Goal: Information Seeking & Learning: Get advice/opinions

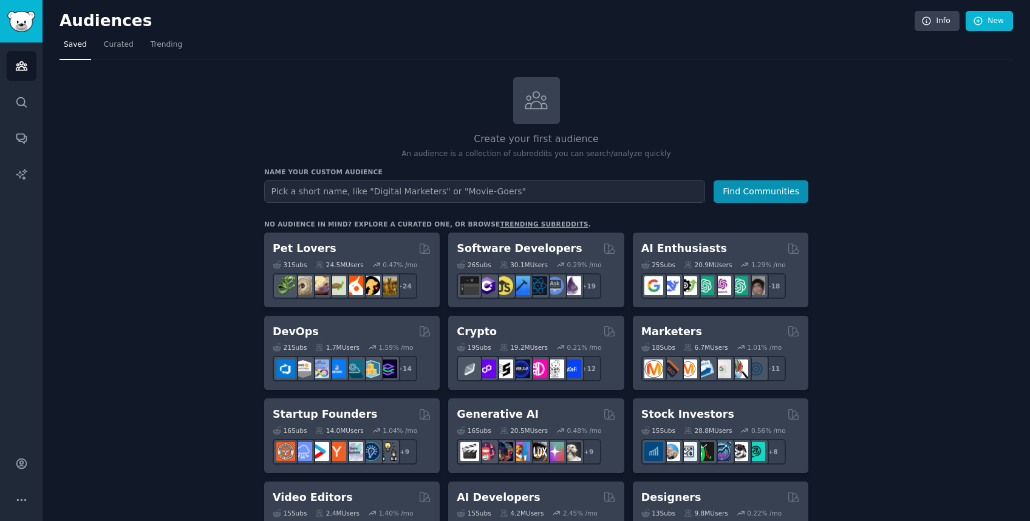
click at [420, 200] on input "text" at bounding box center [484, 191] width 441 height 22
click at [420, 190] on input "text" at bounding box center [484, 191] width 441 height 22
click at [22, 30] on img "Sidebar" at bounding box center [21, 21] width 28 height 21
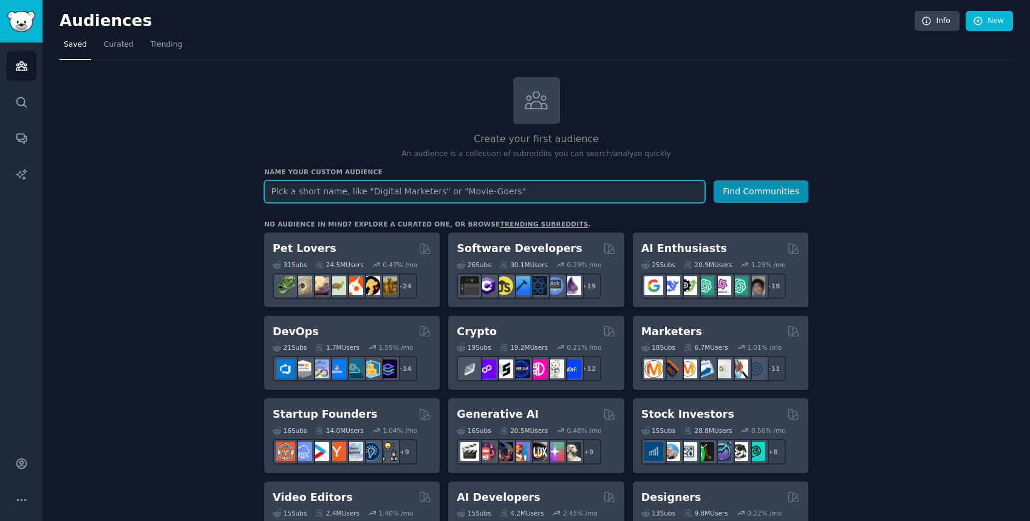
click at [520, 180] on input "text" at bounding box center [484, 191] width 441 height 22
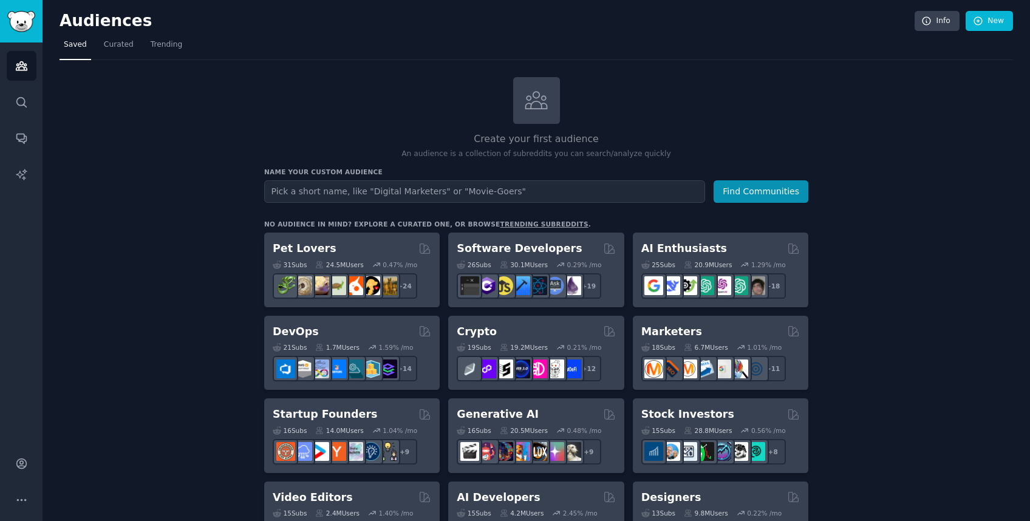
click at [647, 138] on h2 "Create your first audience" at bounding box center [536, 139] width 544 height 15
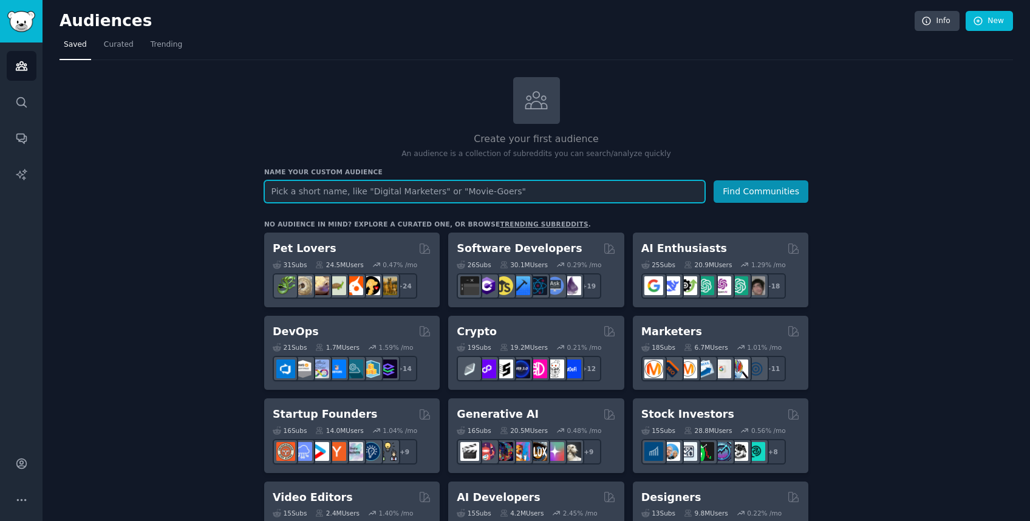
click at [324, 191] on input "text" at bounding box center [484, 191] width 441 height 22
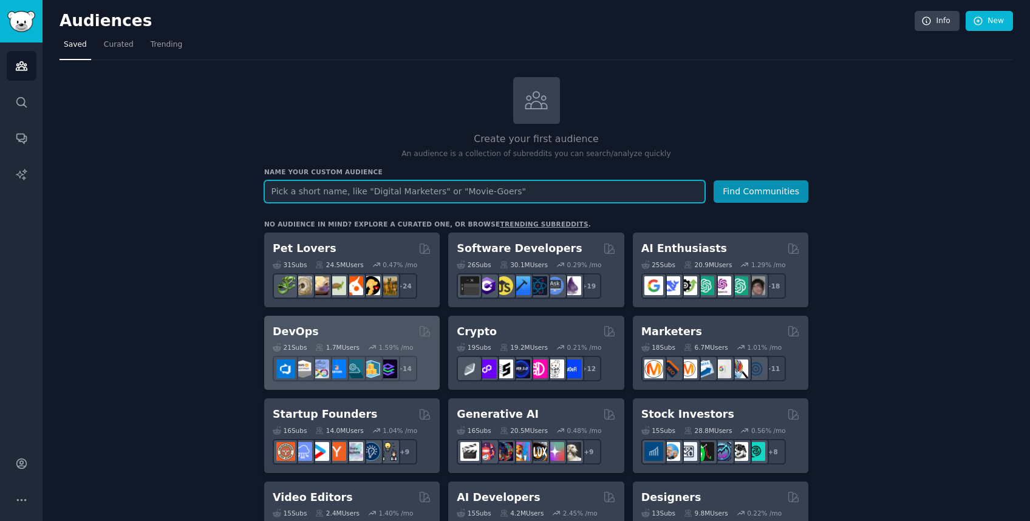
scroll to position [7, 0]
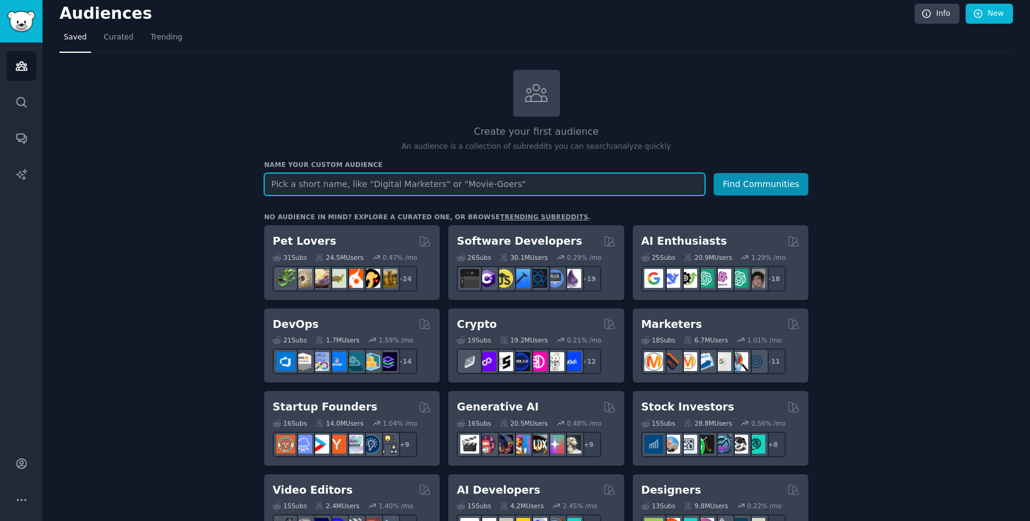
click at [340, 177] on input "text" at bounding box center [484, 184] width 441 height 22
click at [537, 187] on input "text" at bounding box center [484, 184] width 441 height 22
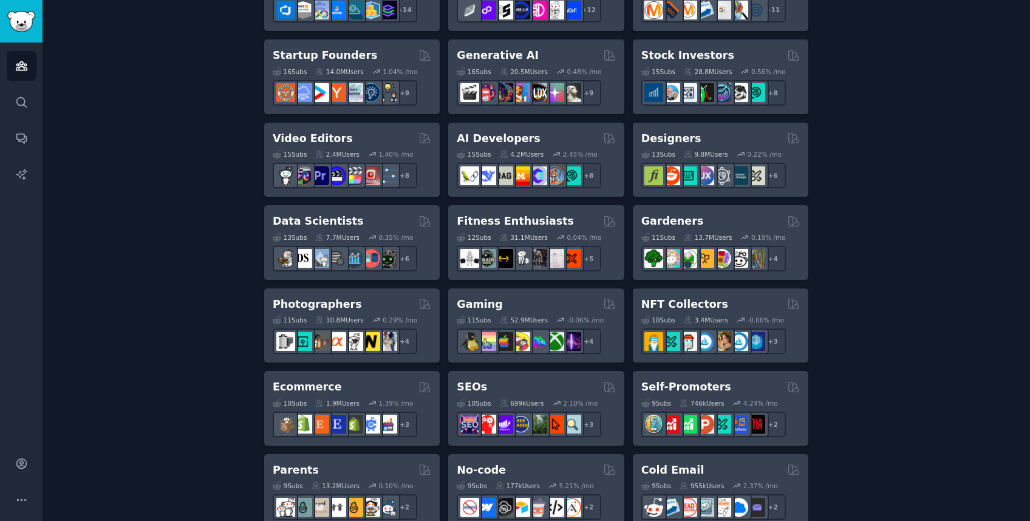
scroll to position [0, 0]
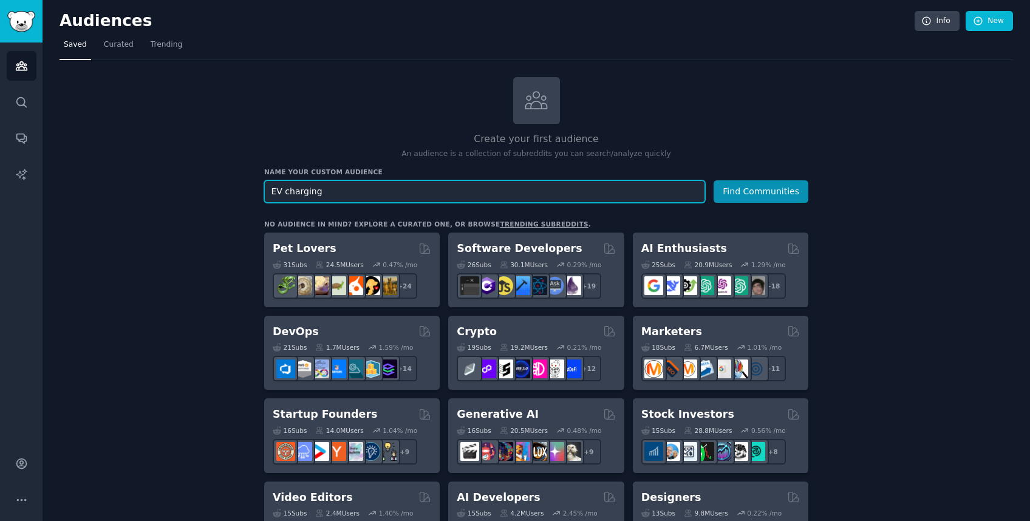
type input "EV charging"
click at [762, 190] on button "Find Communities" at bounding box center [761, 191] width 95 height 22
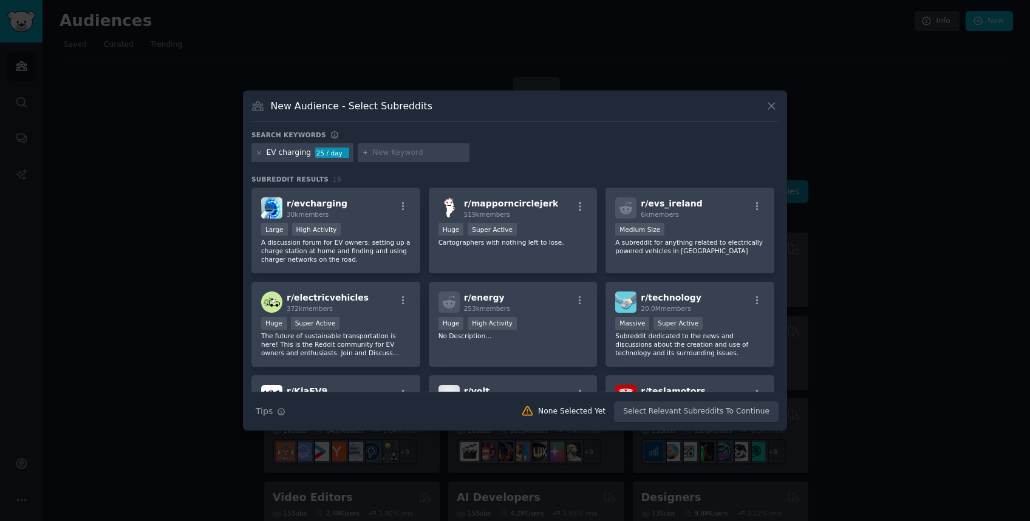
click at [358, 155] on div at bounding box center [414, 152] width 112 height 19
click at [364, 152] on icon at bounding box center [365, 152] width 3 height 3
click at [400, 154] on input "text" at bounding box center [419, 153] width 92 height 11
type input "wallbox"
click at [364, 149] on icon at bounding box center [365, 152] width 7 height 7
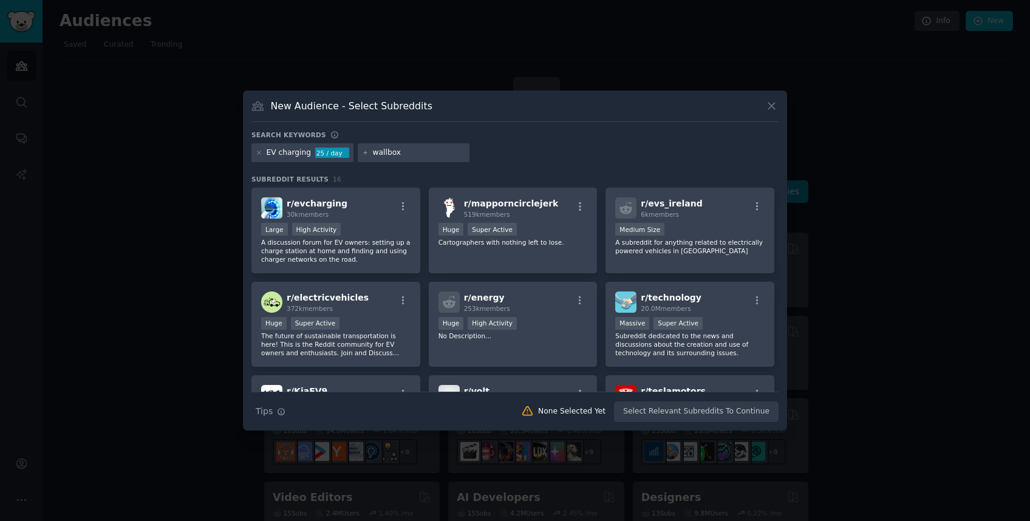
click at [411, 155] on input "wallbox" at bounding box center [419, 153] width 92 height 11
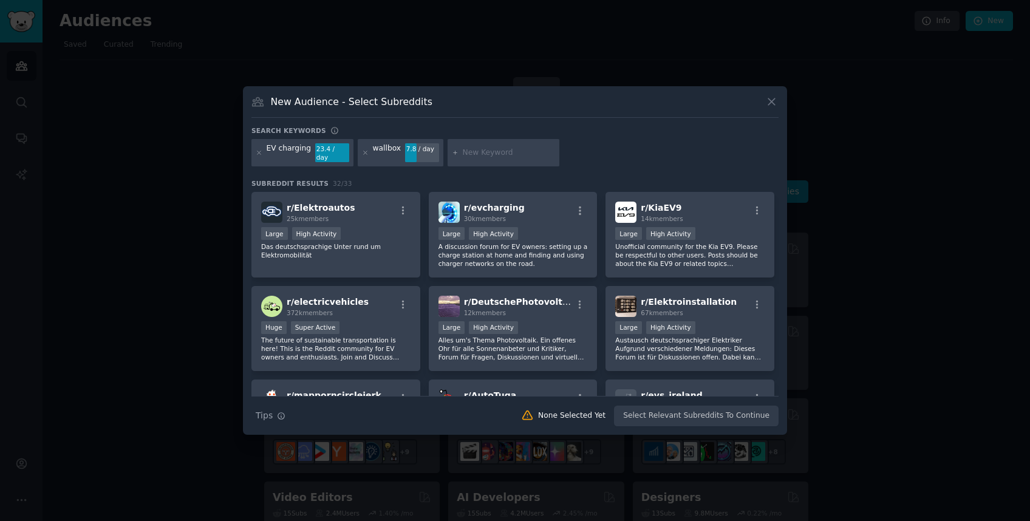
click at [498, 151] on input "text" at bounding box center [509, 153] width 92 height 11
paste input "right to plug"
type input "right to plug"
click at [452, 152] on icon at bounding box center [455, 152] width 7 height 7
click at [512, 158] on input "right to plug" at bounding box center [509, 153] width 92 height 11
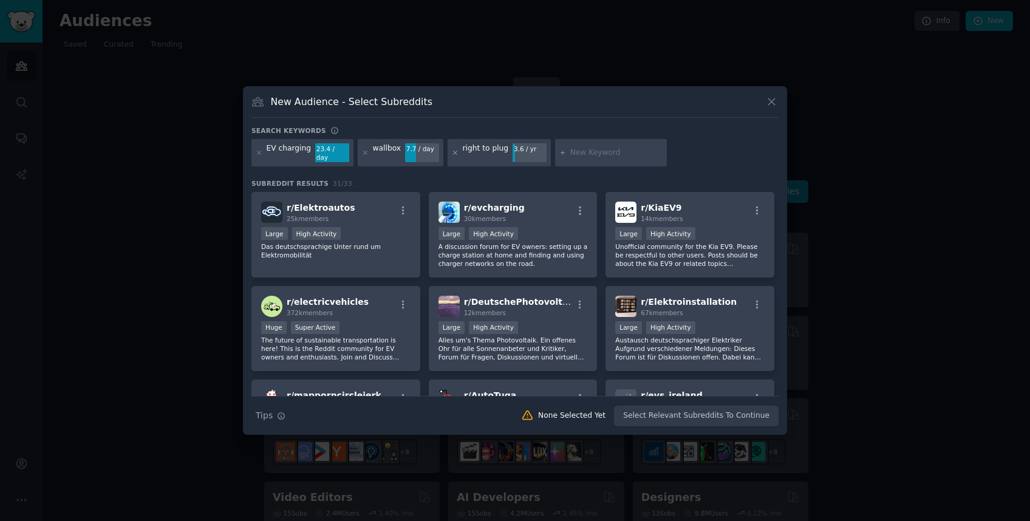
click at [452, 153] on icon at bounding box center [455, 152] width 7 height 7
click at [471, 149] on input "text" at bounding box center [509, 153] width 92 height 11
type input "apartment EV"
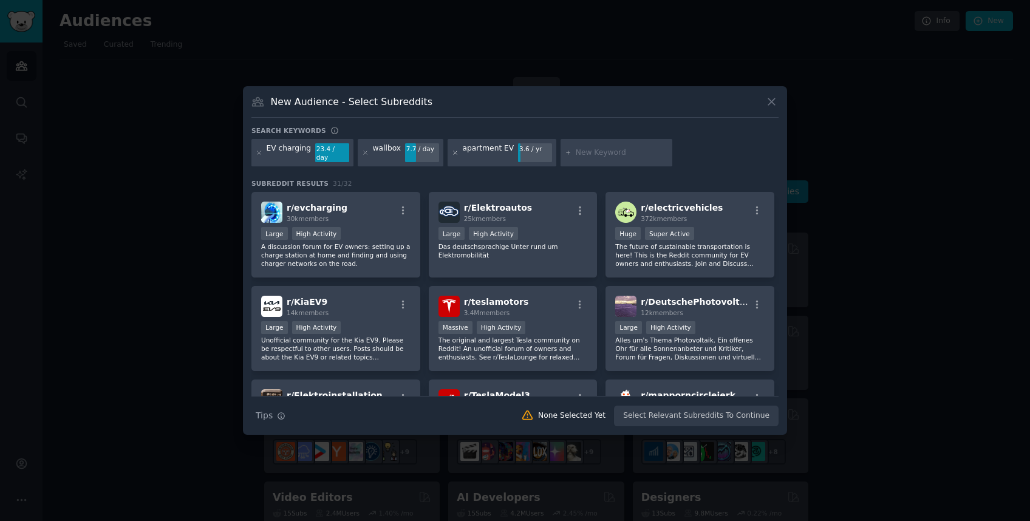
click at [452, 153] on icon at bounding box center [455, 152] width 7 height 7
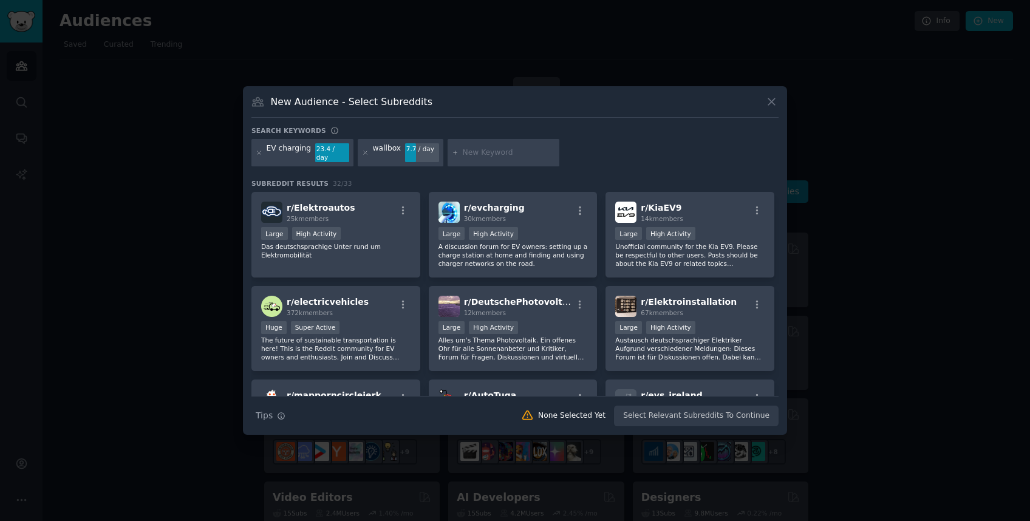
click at [511, 157] on input "text" at bounding box center [509, 153] width 92 height 11
type input "apartment"
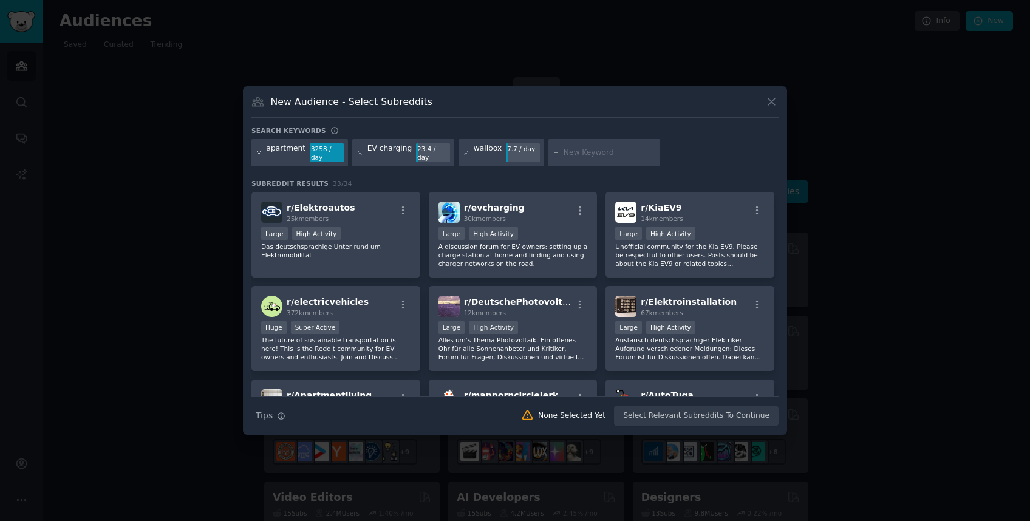
click at [260, 153] on icon at bounding box center [259, 152] width 7 height 7
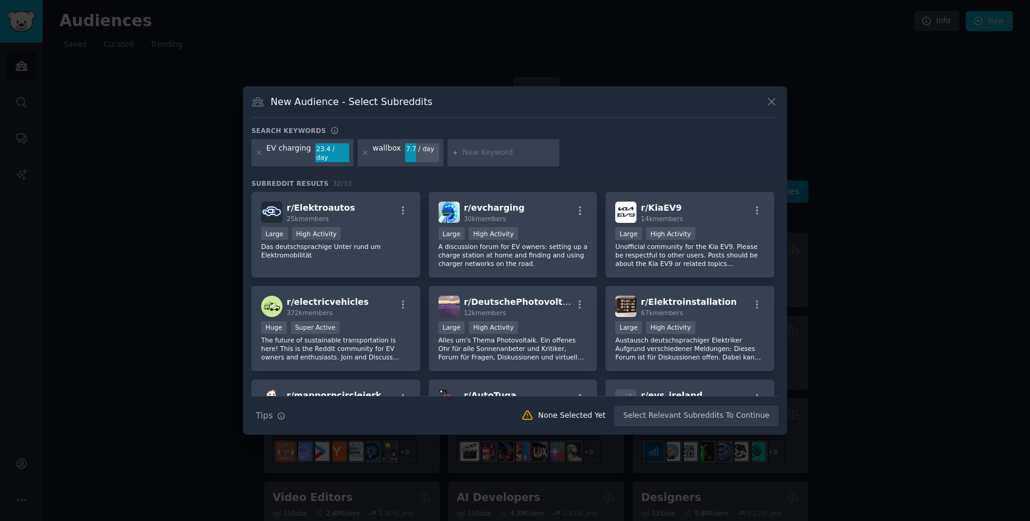
click at [473, 154] on input "text" at bounding box center [509, 153] width 92 height 11
type input "apartment"
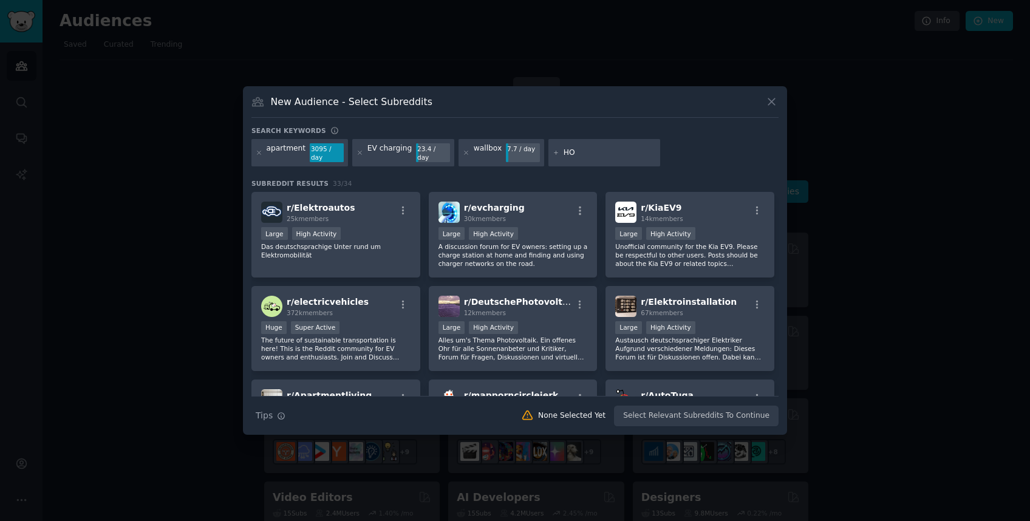
type input "HOA"
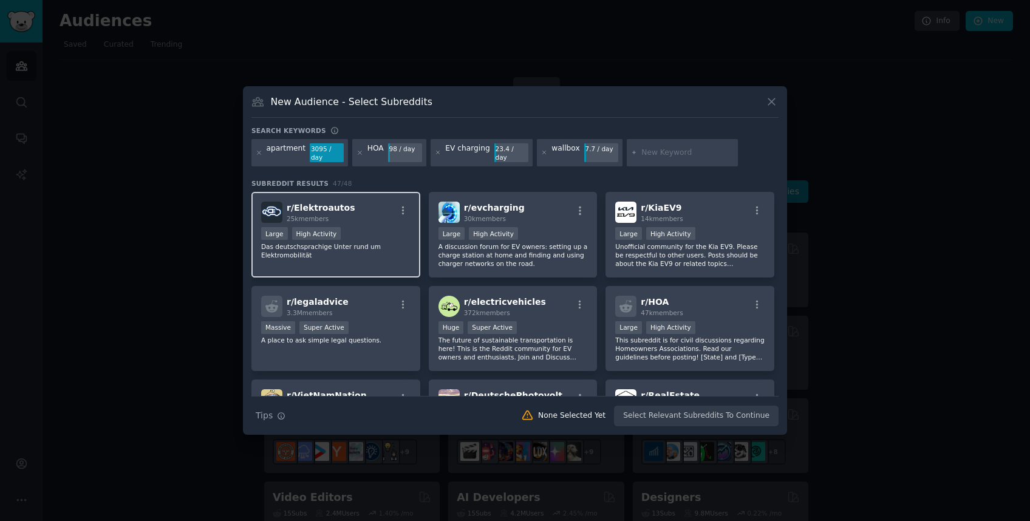
click at [369, 224] on div "r/ Elektroautos 25k members Large High Activity Das deutschsprachige Unter rund…" at bounding box center [335, 235] width 169 height 86
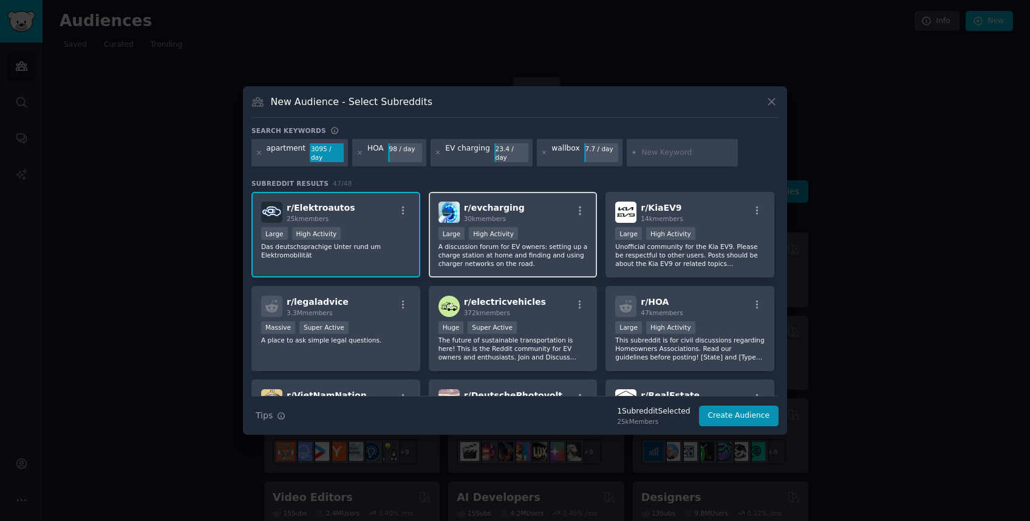
click at [528, 232] on div ">= 80th percentile for submissions / day Large High Activity" at bounding box center [513, 234] width 149 height 15
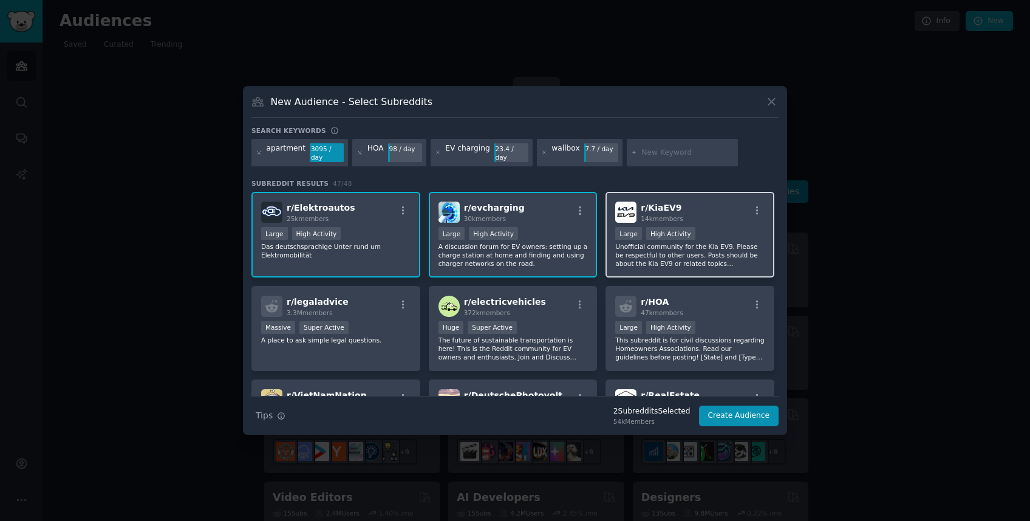
click at [715, 249] on p "Unofficial community for the Kia EV9. Please be respectful to other users. Post…" at bounding box center [689, 255] width 149 height 26
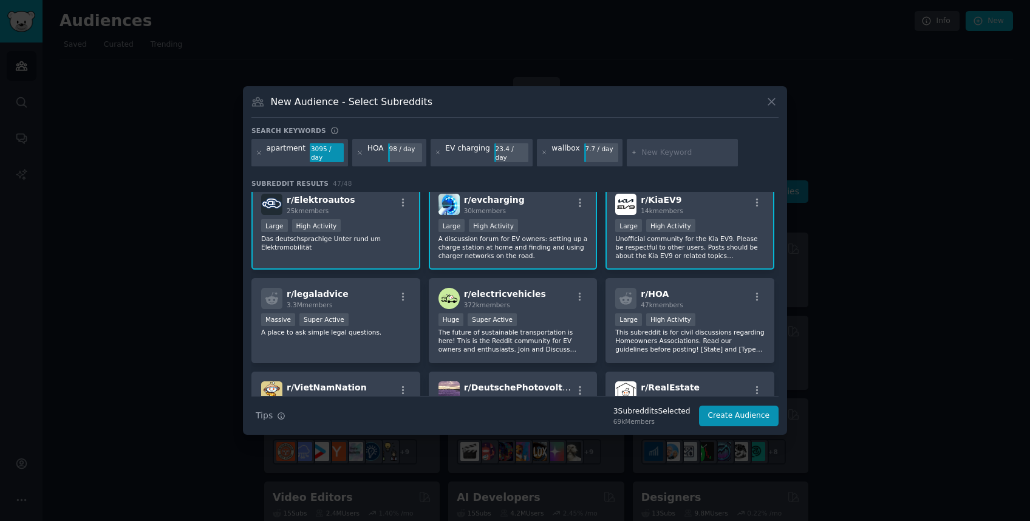
scroll to position [24, 0]
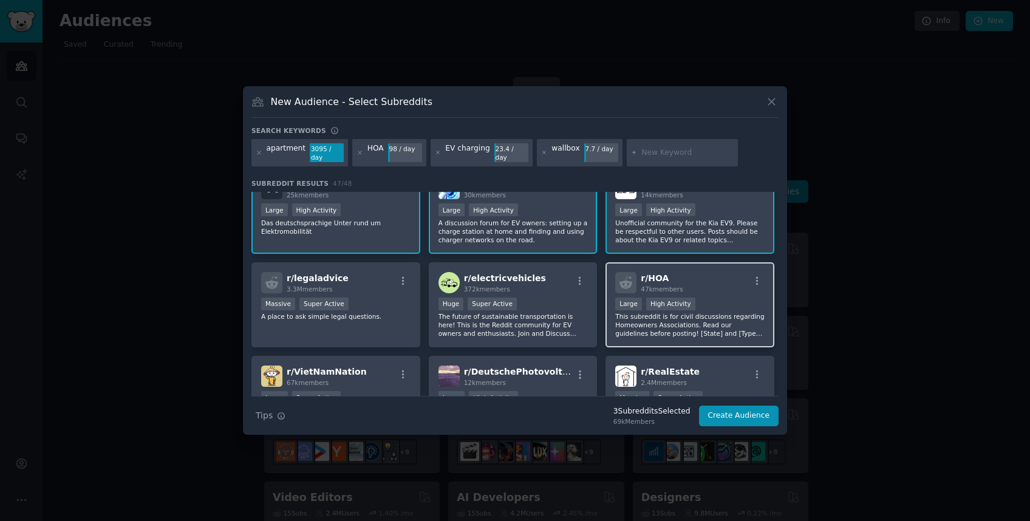
click at [740, 290] on div "r/ HOA 47k members" at bounding box center [689, 282] width 149 height 21
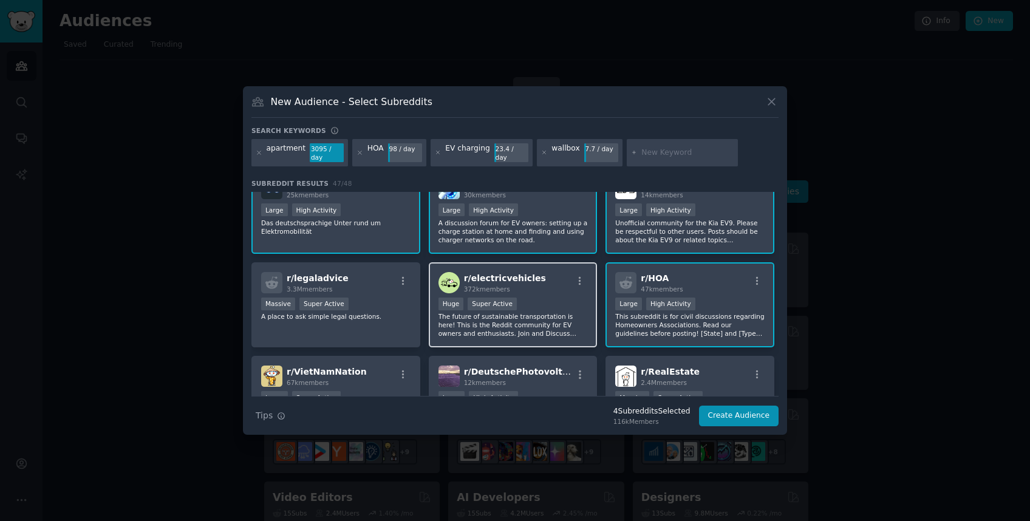
click at [584, 291] on div "r/ electricvehicles 372k members" at bounding box center [513, 282] width 149 height 21
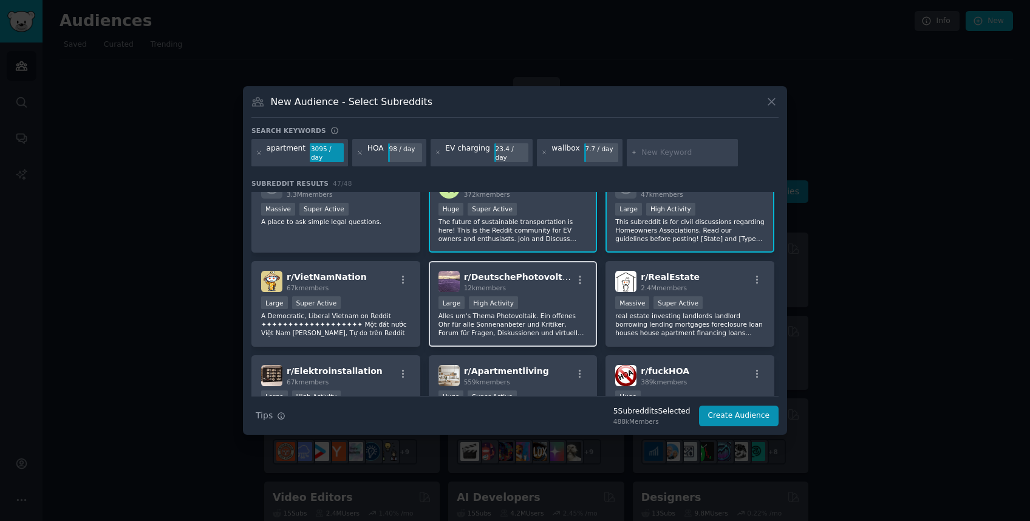
scroll to position [134, 0]
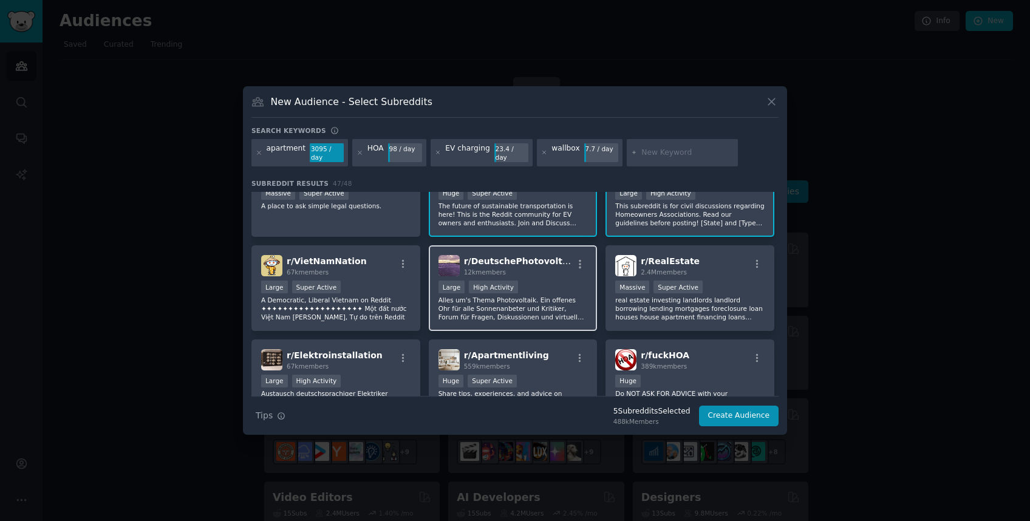
click at [564, 313] on p "Alles um's Thema Photovoltaik. Ein offenes Ohr für alle Sonnenanbeter und Kriti…" at bounding box center [513, 309] width 149 height 26
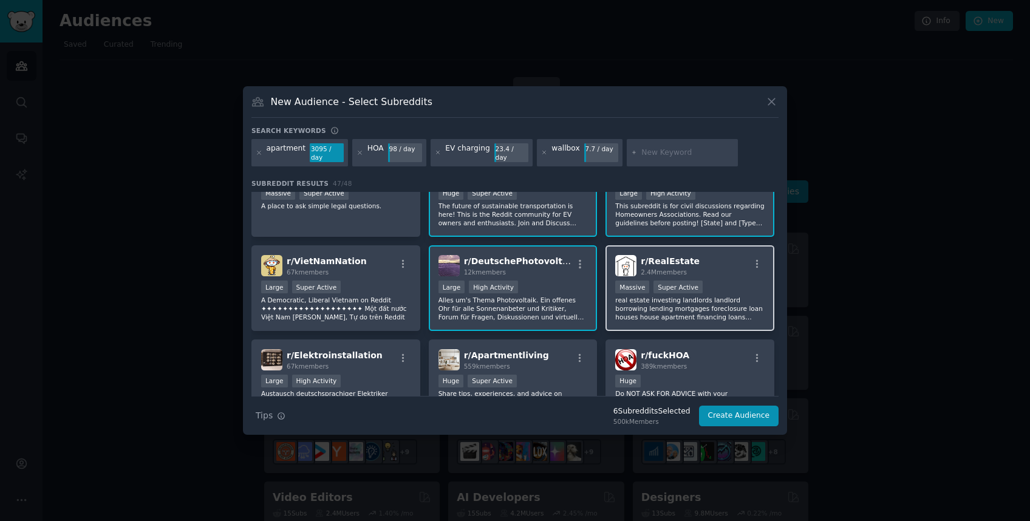
scroll to position [199, 0]
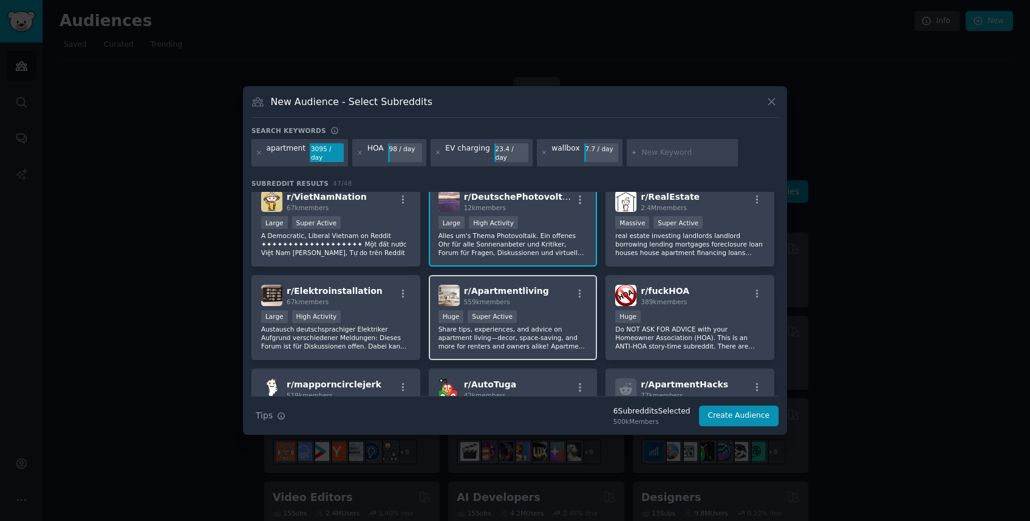
click at [578, 335] on p "Share tips, experiences, and advice on apartment living—decor, space-saving, an…" at bounding box center [513, 338] width 149 height 26
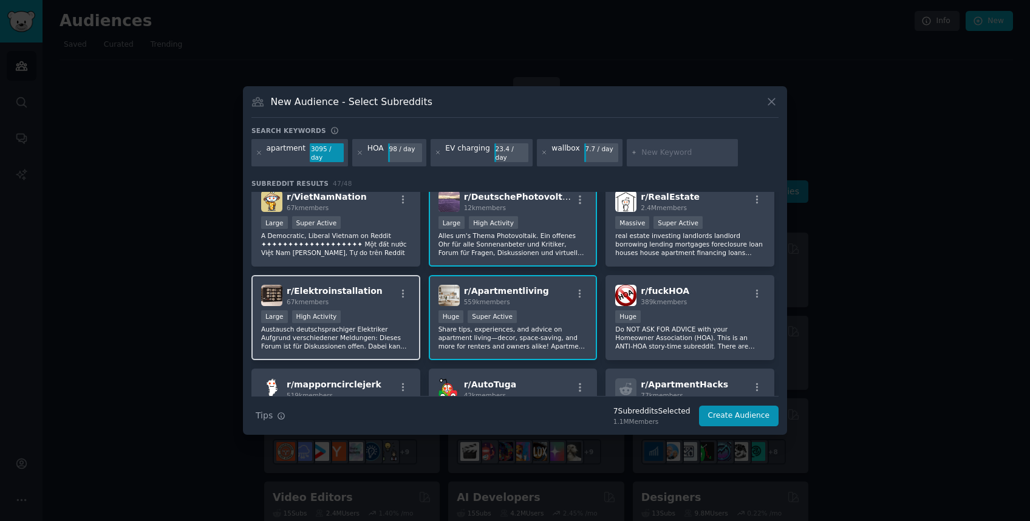
click at [408, 330] on p "Austausch deutschsprachiger Elektriker Aufgrund verschiedener Meldungen: Dieses…" at bounding box center [335, 338] width 149 height 26
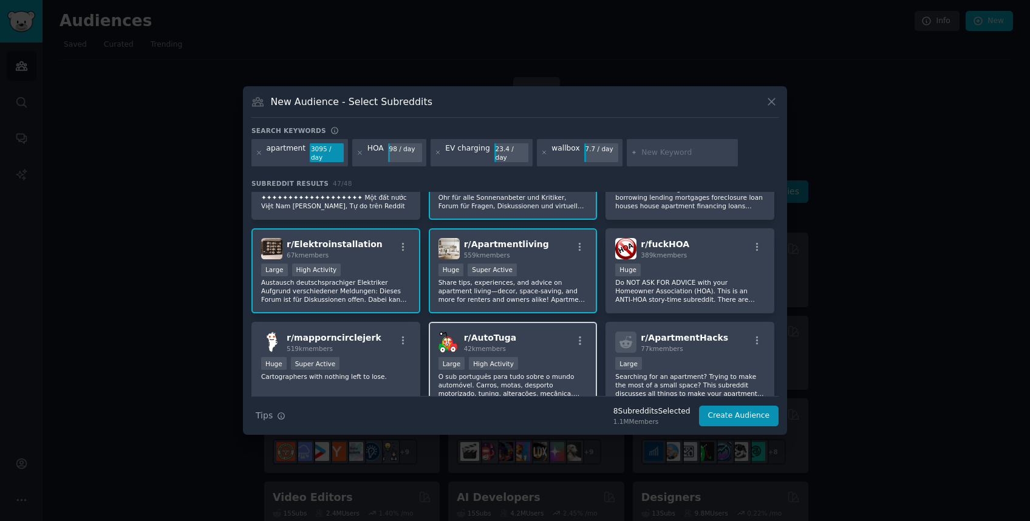
scroll to position [276, 0]
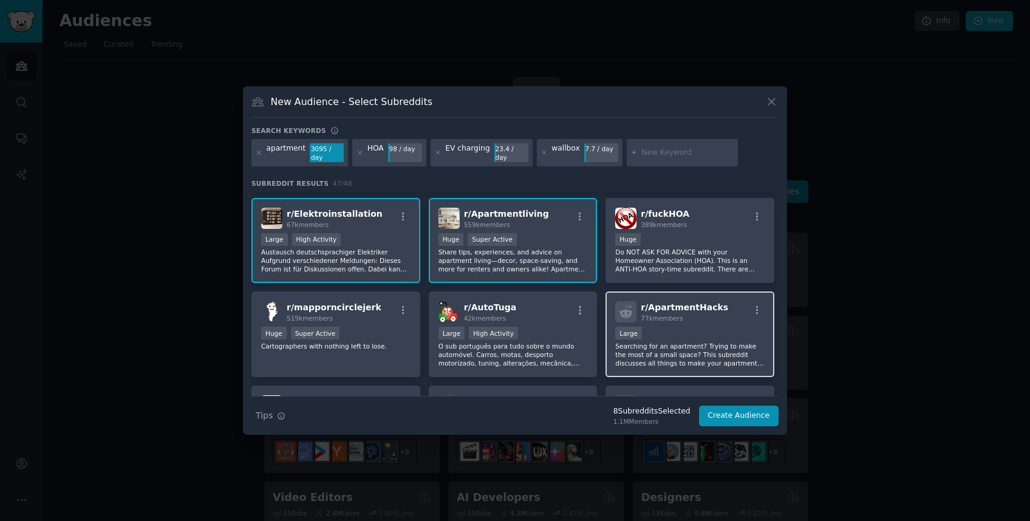
click at [710, 342] on p "Searching for an apartment? Trying to make the most of a small space? This subr…" at bounding box center [689, 355] width 149 height 26
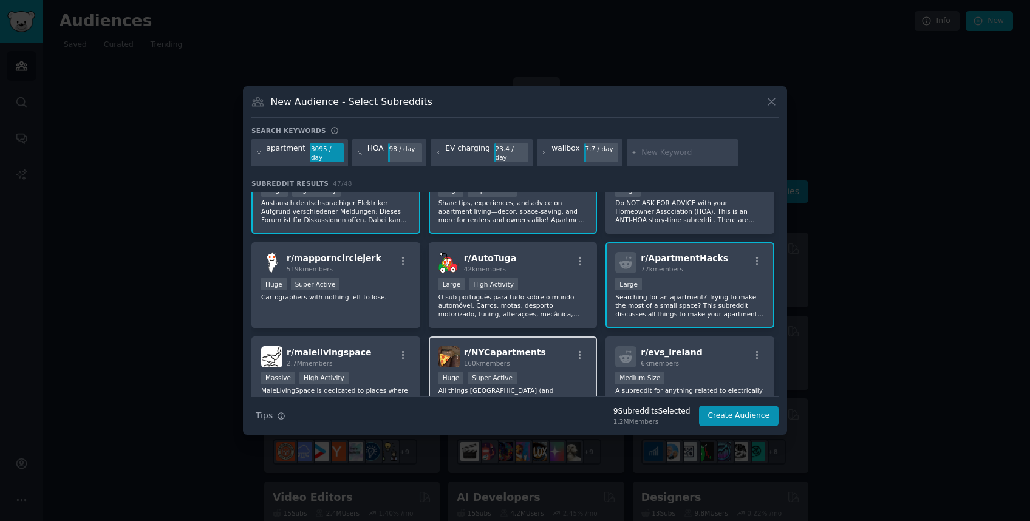
scroll to position [458, 0]
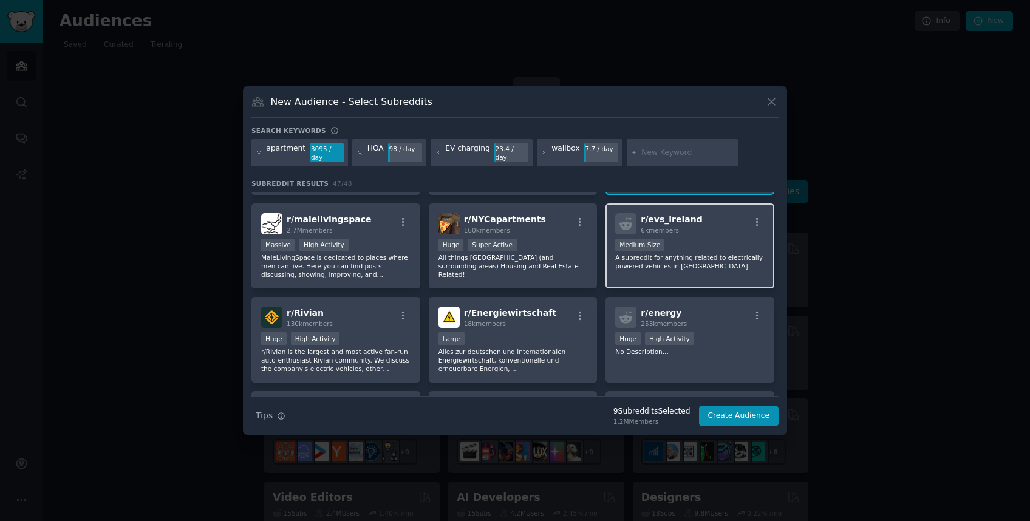
click at [711, 259] on p "A subreddit for anything related to electrically powered vehicles in Ireland" at bounding box center [689, 261] width 149 height 17
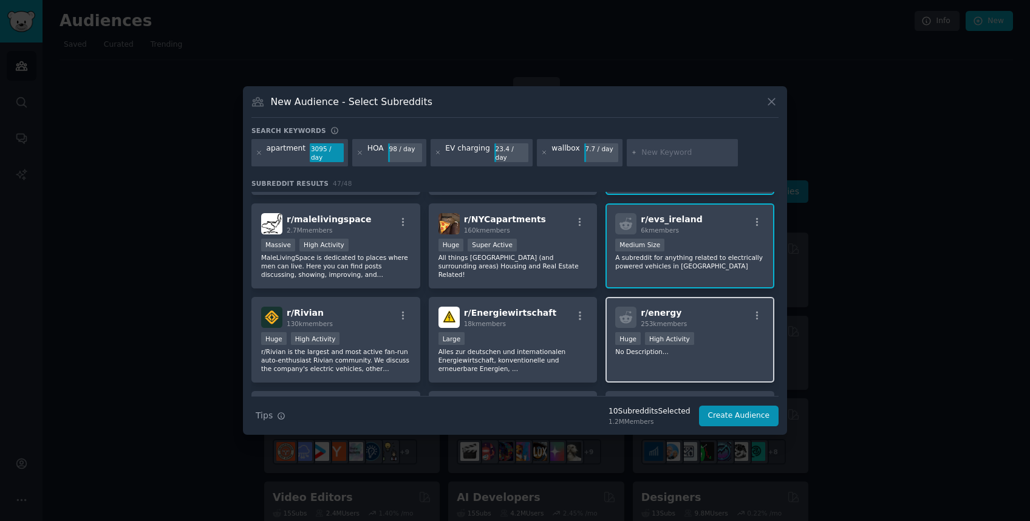
click at [726, 326] on div "r/ energy 253k members" at bounding box center [689, 317] width 149 height 21
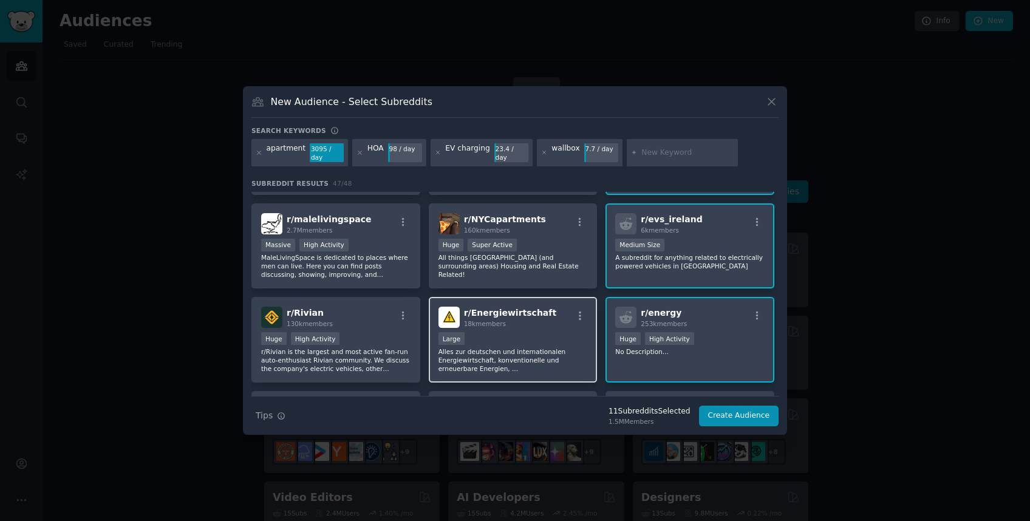
click at [499, 341] on div "Large" at bounding box center [513, 339] width 149 height 15
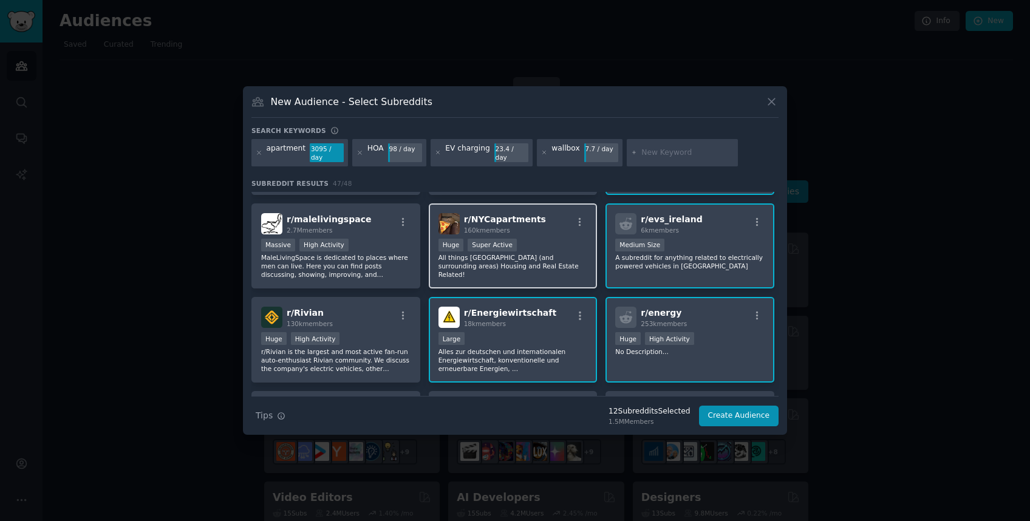
scroll to position [586, 0]
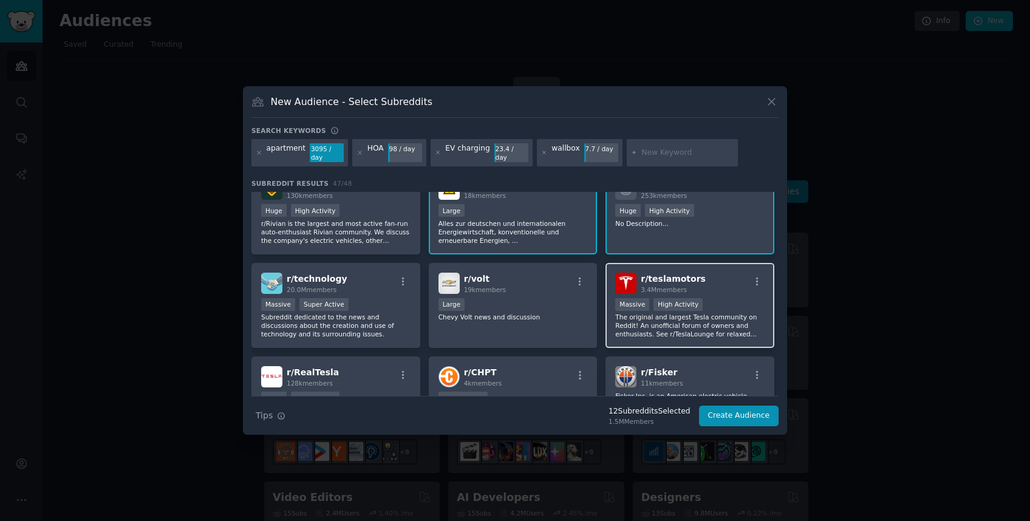
click at [737, 296] on div "r/ teslamotors 3.4M members Massive High Activity The original and largest Tesl…" at bounding box center [690, 306] width 169 height 86
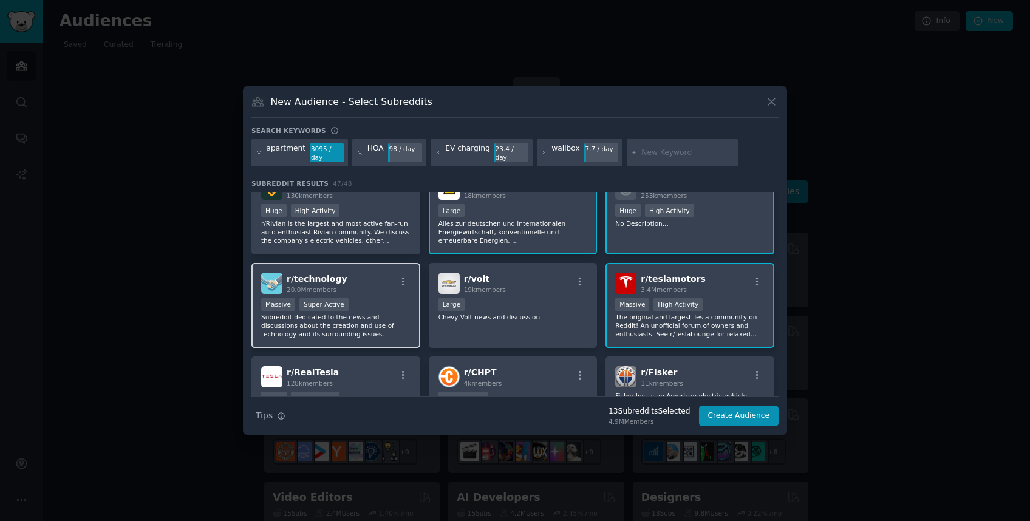
scroll to position [602, 0]
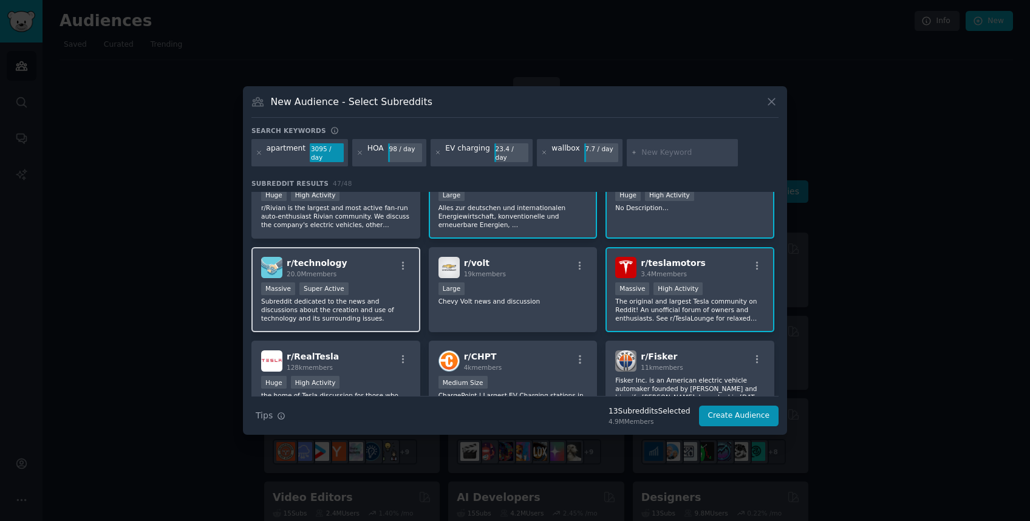
click at [360, 302] on p "Subreddit dedicated to the news and discussions about the creation and use of t…" at bounding box center [335, 310] width 149 height 26
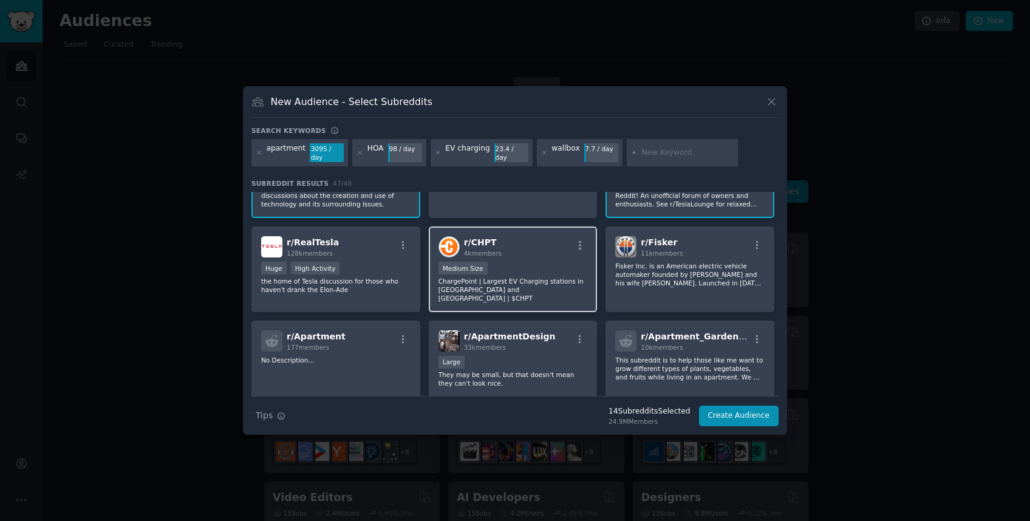
scroll to position [827, 0]
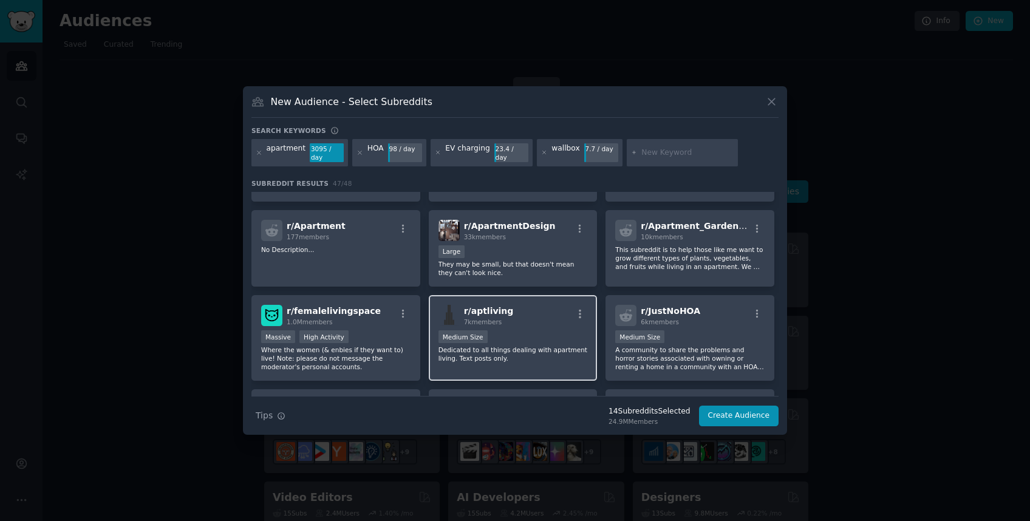
click at [537, 346] on p "Dedicated to all things dealing with apartment living. Text posts only." at bounding box center [513, 354] width 149 height 17
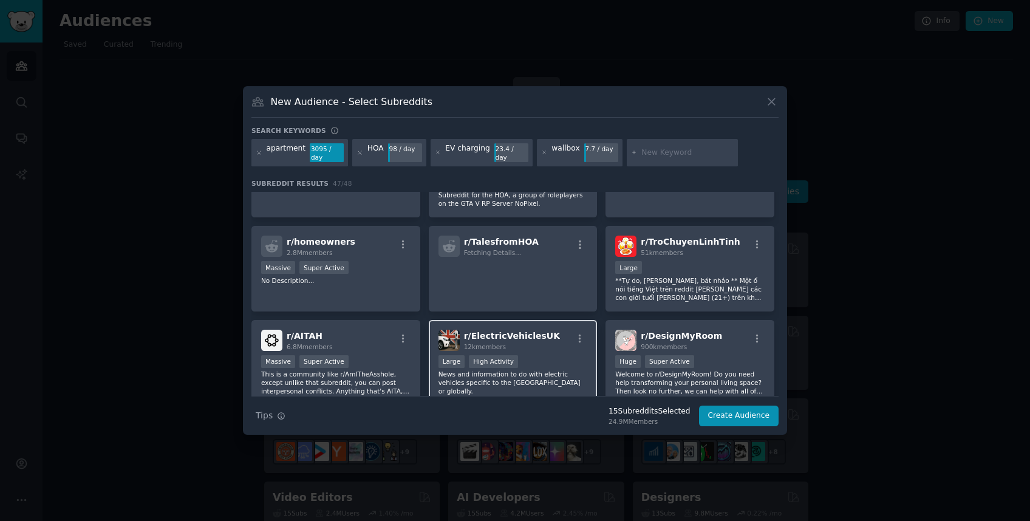
scroll to position [1105, 0]
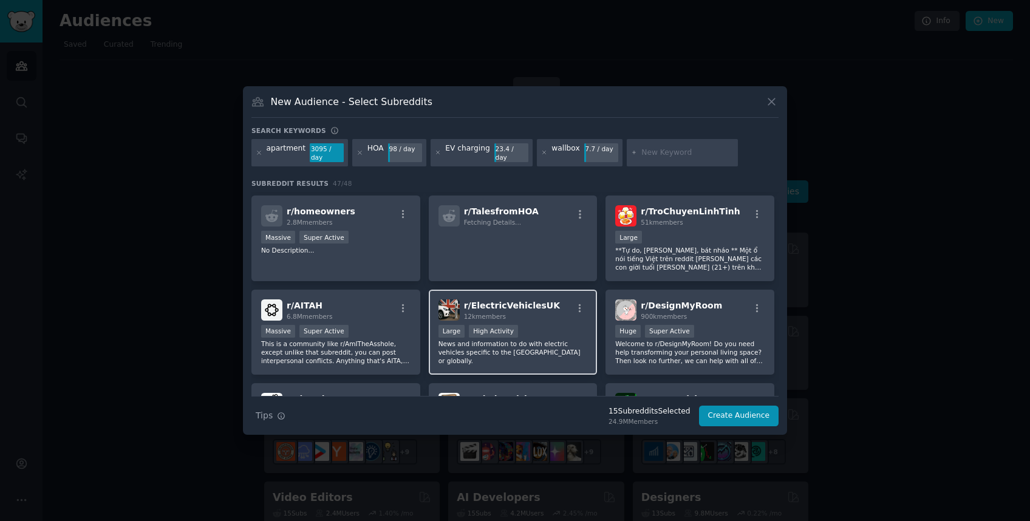
click at [559, 326] on div ">= 80th percentile for submissions / day Large High Activity" at bounding box center [513, 332] width 149 height 15
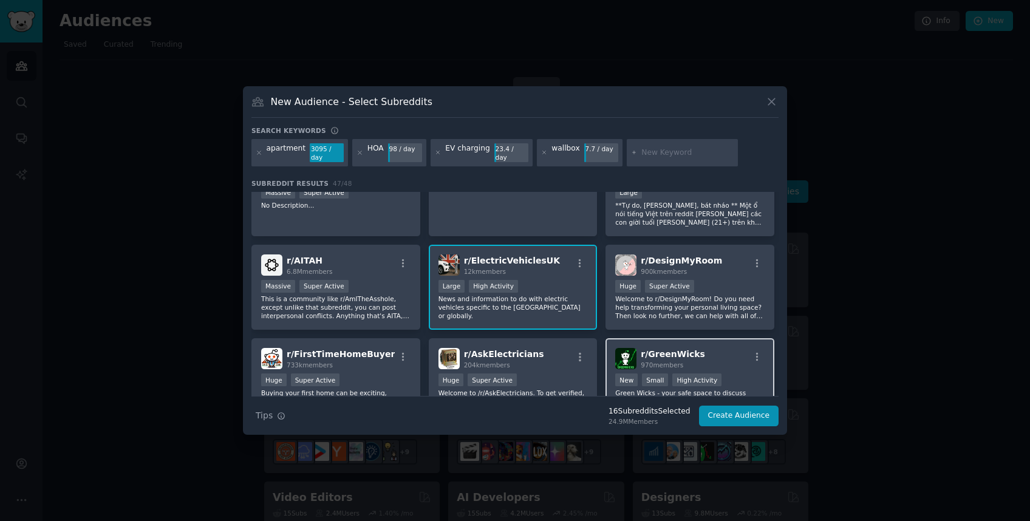
scroll to position [1190, 0]
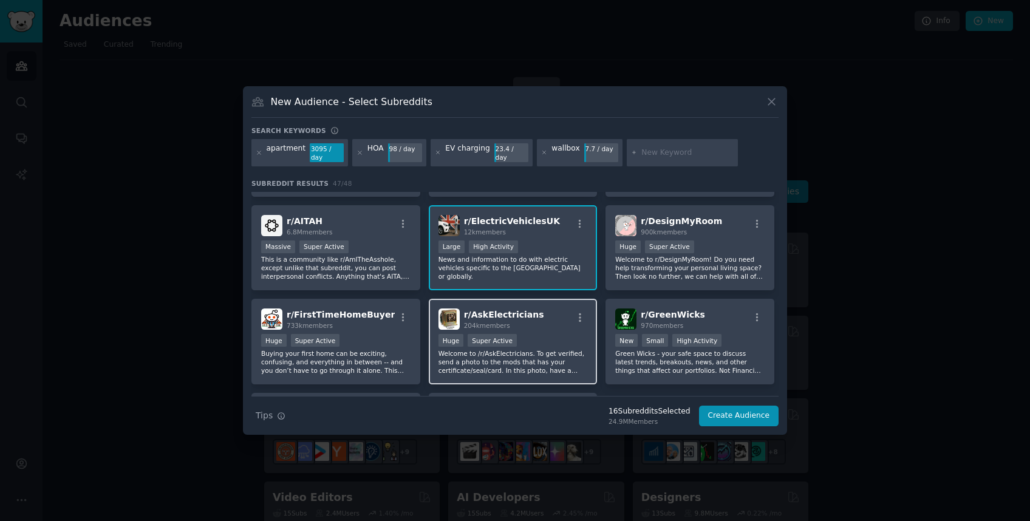
click at [555, 324] on div "r/ AskElectricians 204k members Huge Super Active Welcome to /r/AskElectricians…" at bounding box center [513, 342] width 169 height 86
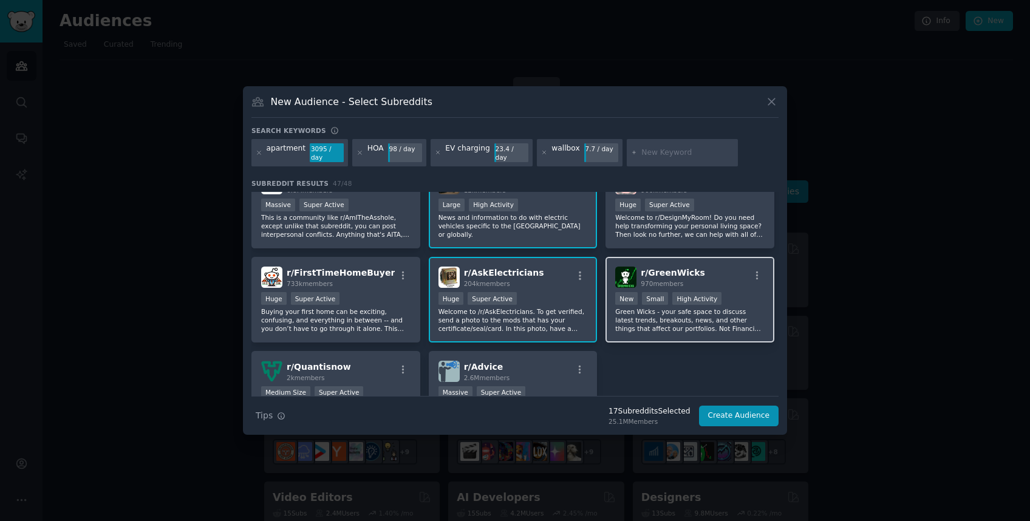
scroll to position [1305, 0]
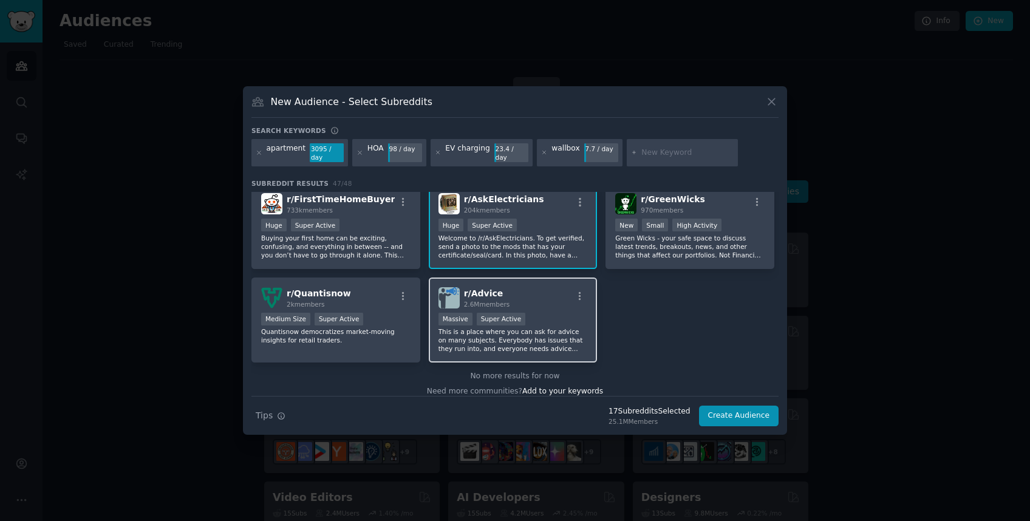
click at [550, 288] on div "r/ Advice 2.6M members" at bounding box center [513, 297] width 149 height 21
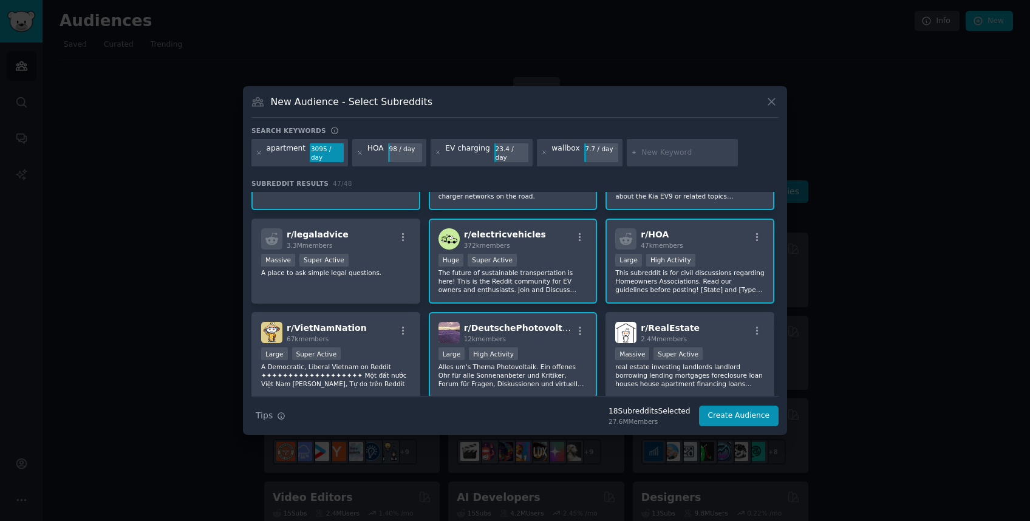
scroll to position [0, 0]
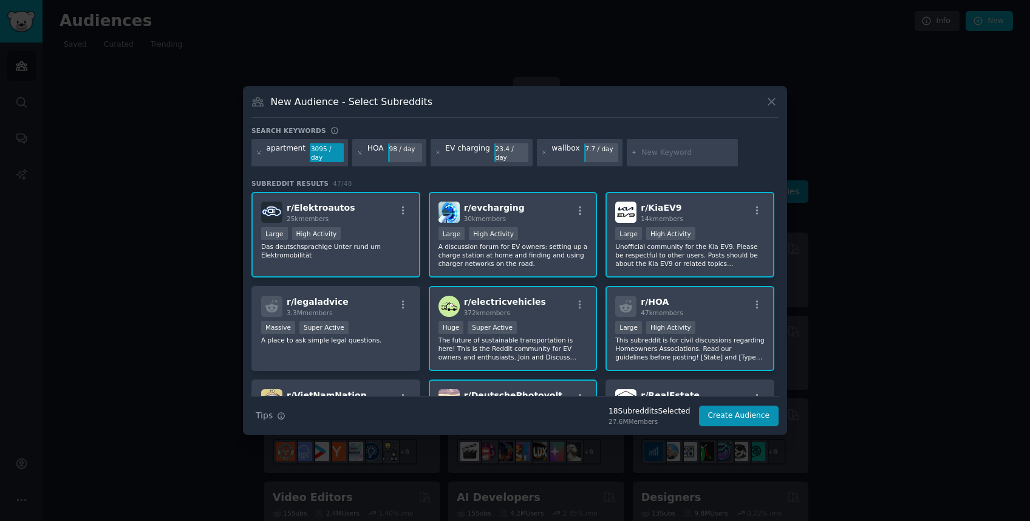
click at [649, 158] on input "text" at bounding box center [687, 153] width 92 height 11
type input "wohnung"
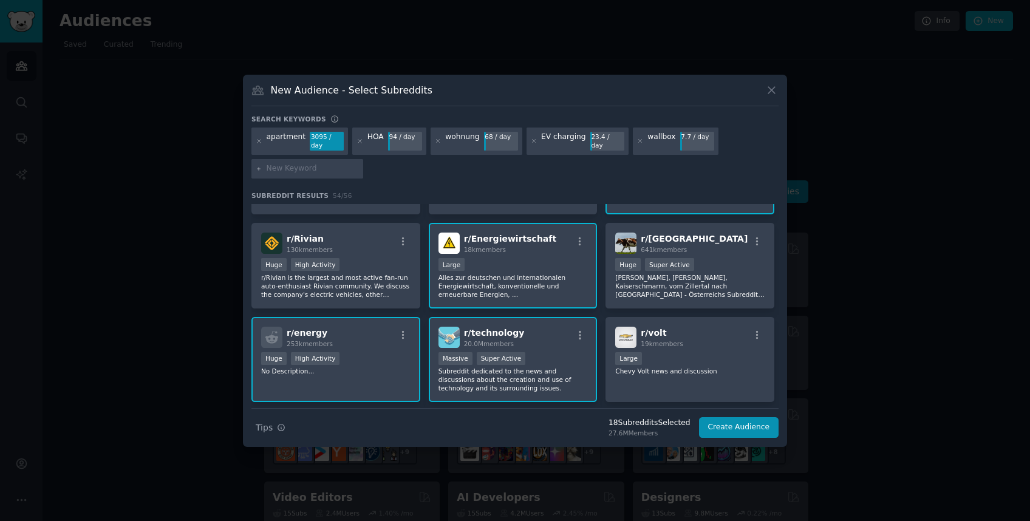
scroll to position [576, 0]
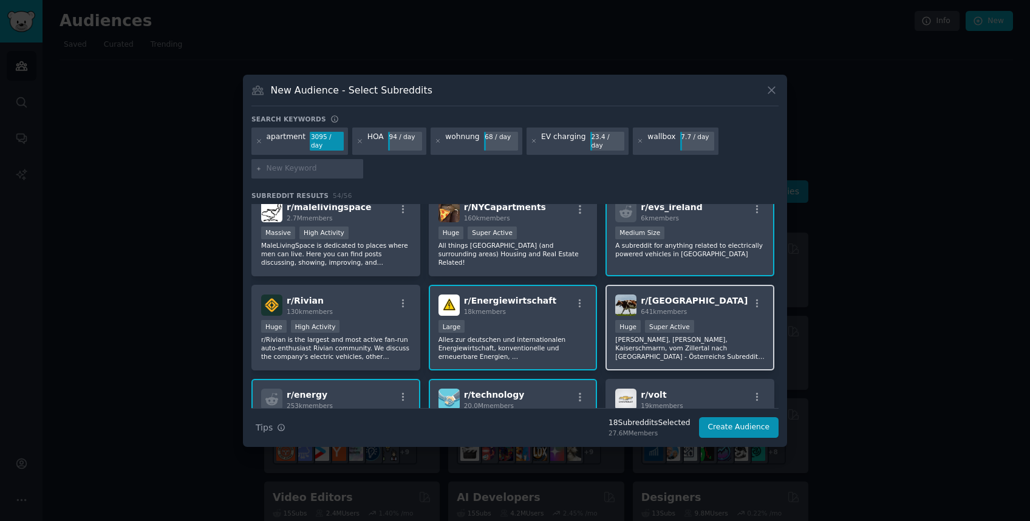
click at [723, 363] on div "r/ Austria 641k members Huge Super Active Von Mozart, Schnitzel, Kaiserschmarrn…" at bounding box center [690, 328] width 169 height 86
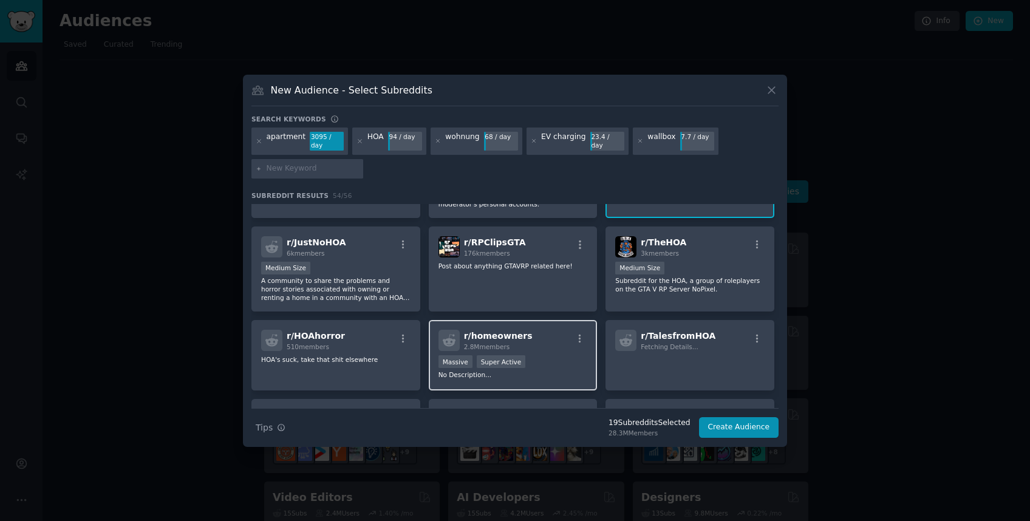
scroll to position [1111, 0]
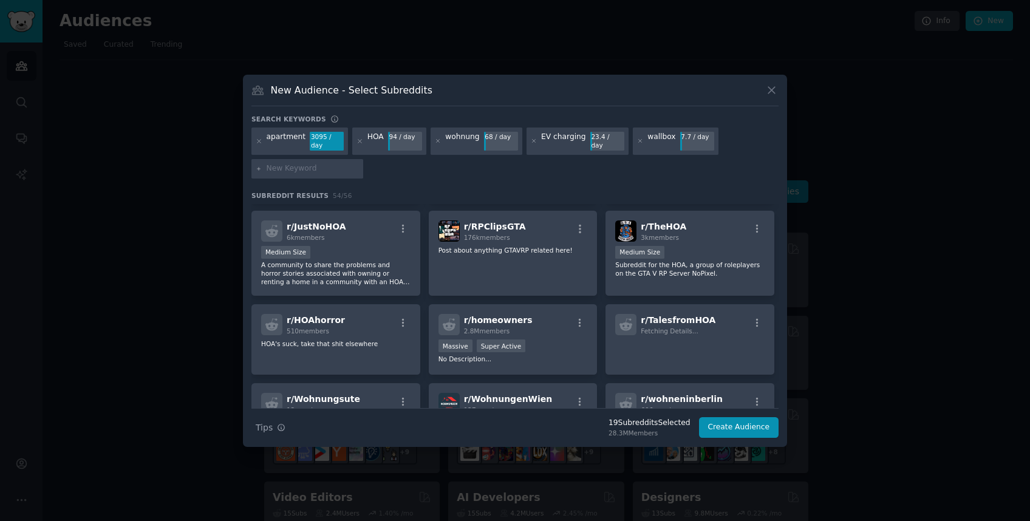
click at [320, 168] on input "text" at bounding box center [313, 168] width 92 height 11
type input "ladestation"
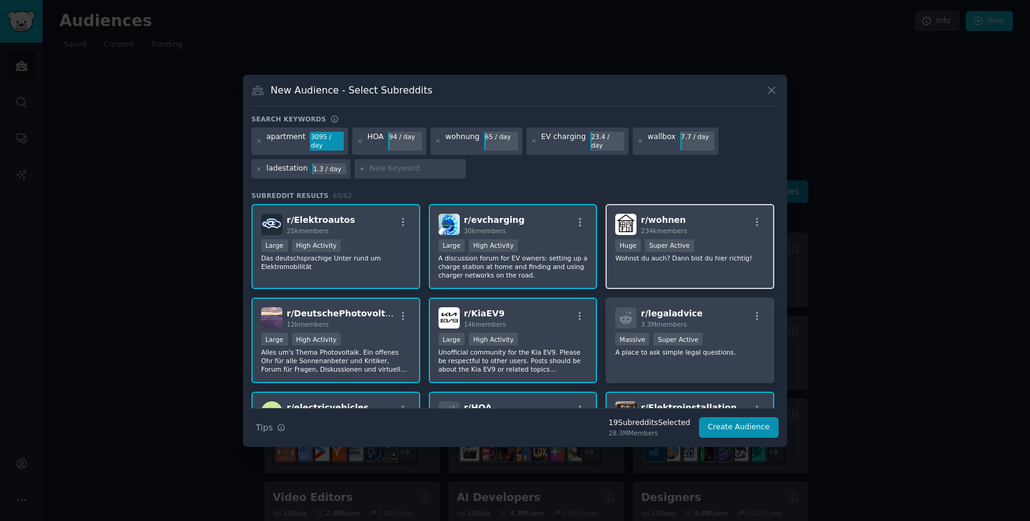
click at [726, 253] on div "Huge Super Active" at bounding box center [689, 246] width 149 height 15
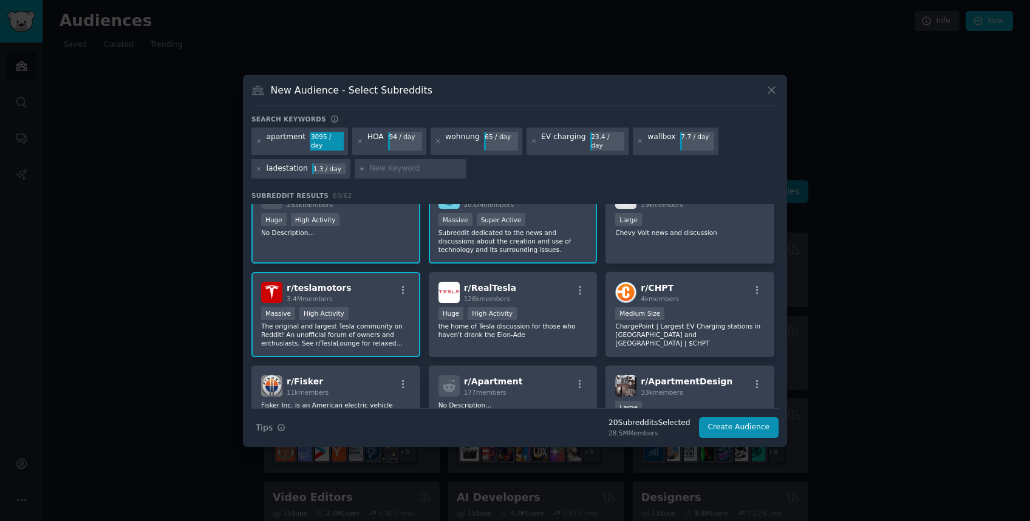
scroll to position [878, 0]
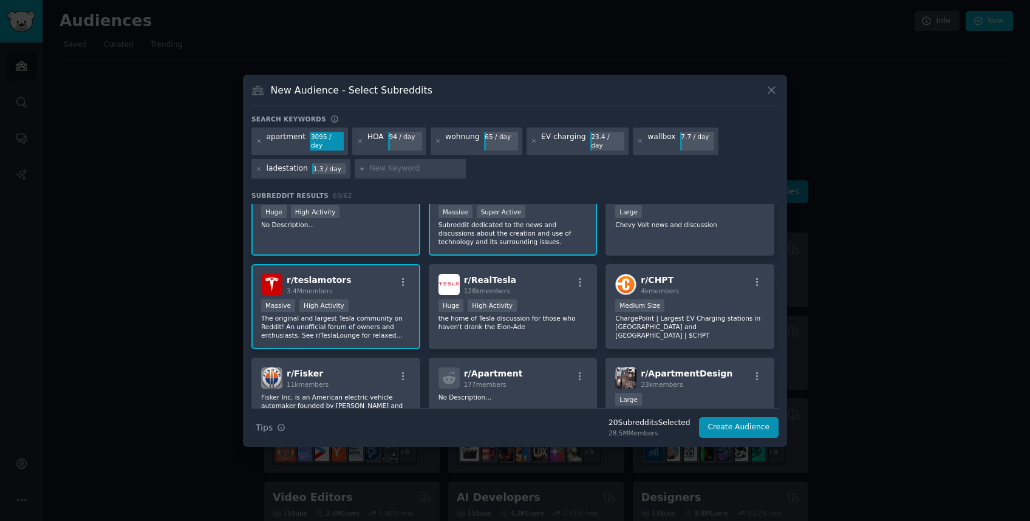
click at [404, 163] on input "text" at bounding box center [415, 168] width 92 height 11
type input "garage"
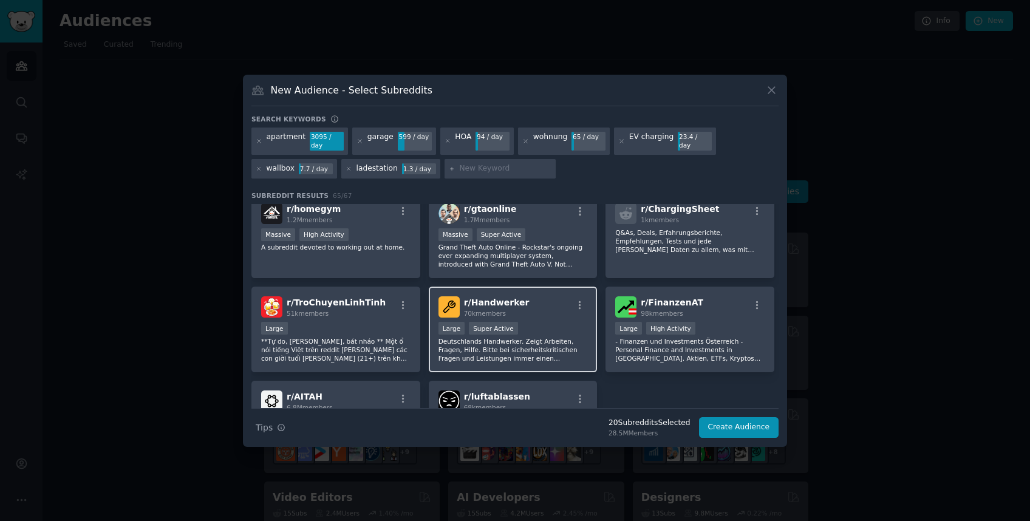
scroll to position [1815, 0]
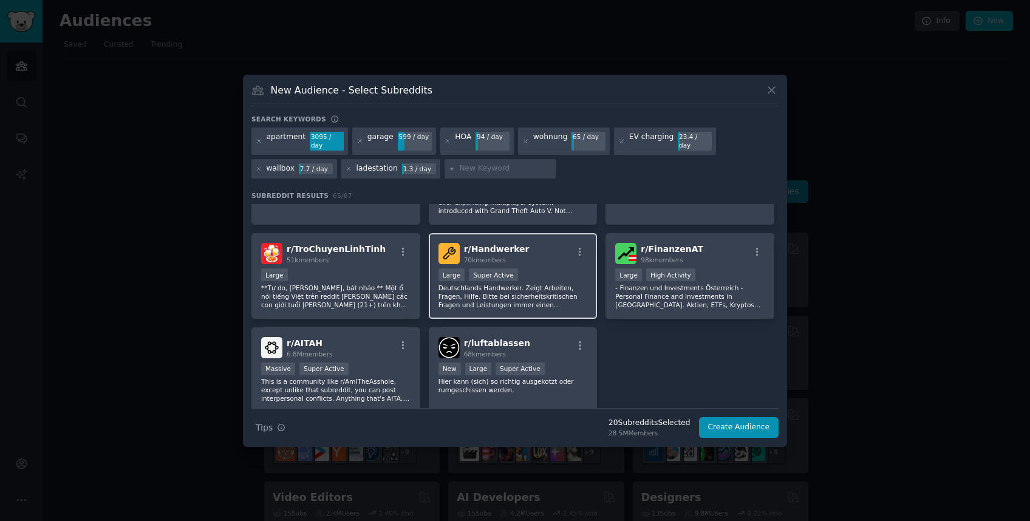
click at [559, 274] on div "Large Super Active" at bounding box center [513, 275] width 149 height 15
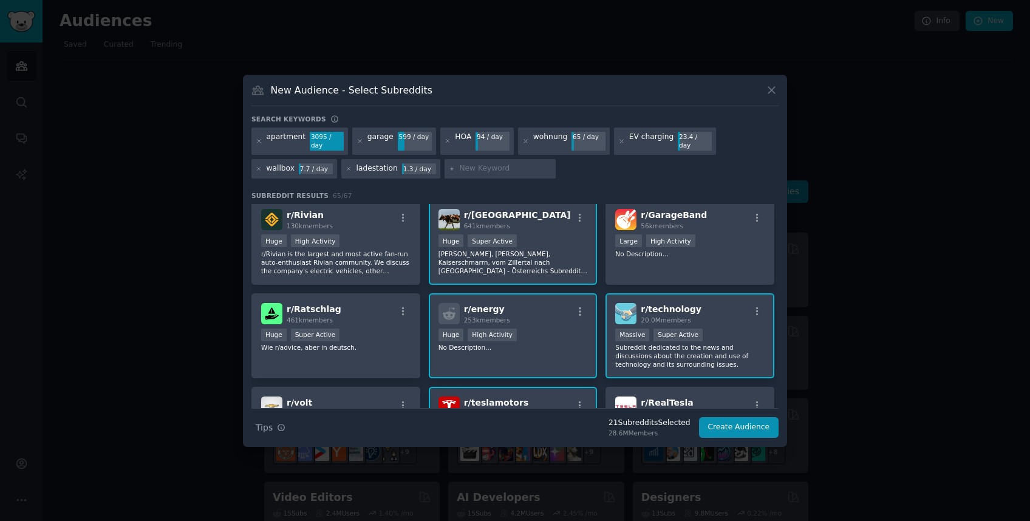
scroll to position [0, 0]
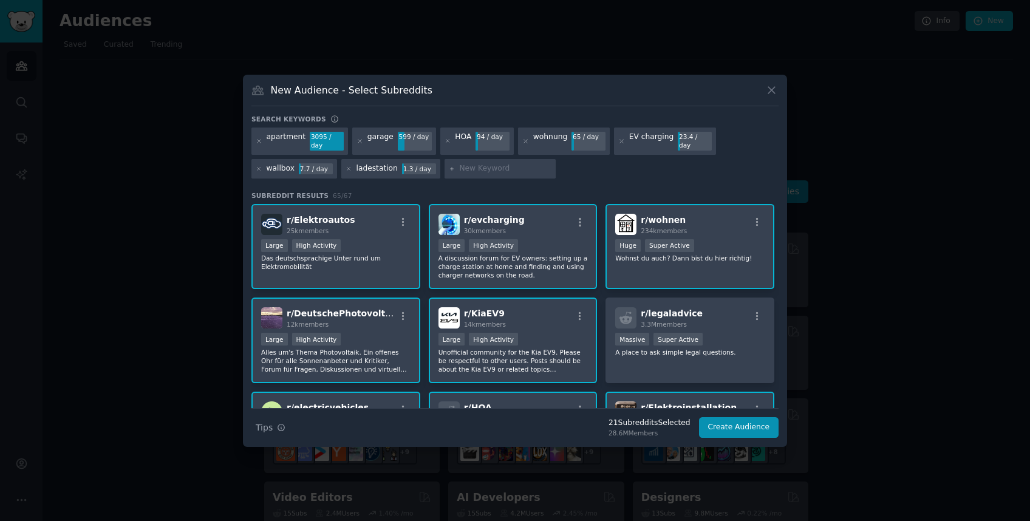
click at [489, 169] on input "text" at bounding box center [505, 168] width 92 height 11
type input "parking space"
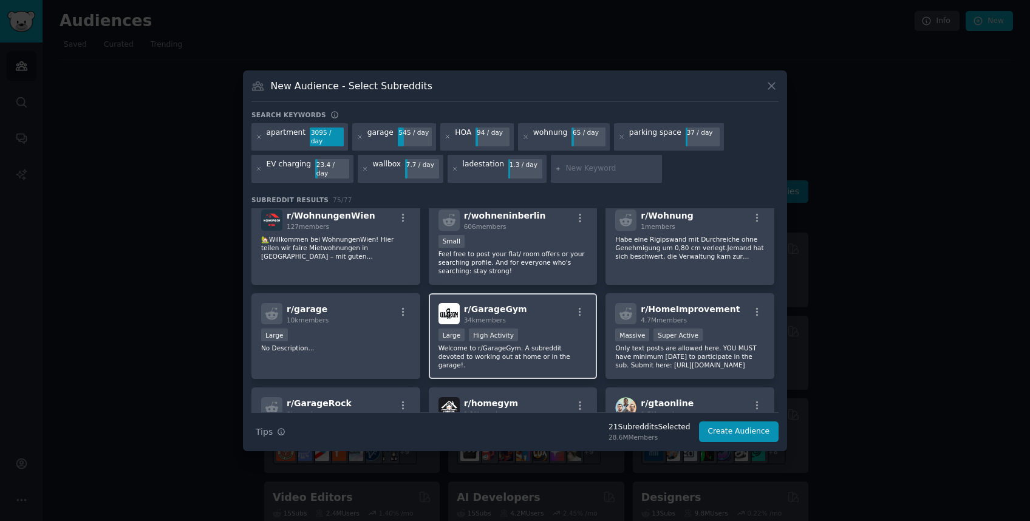
scroll to position [1533, 0]
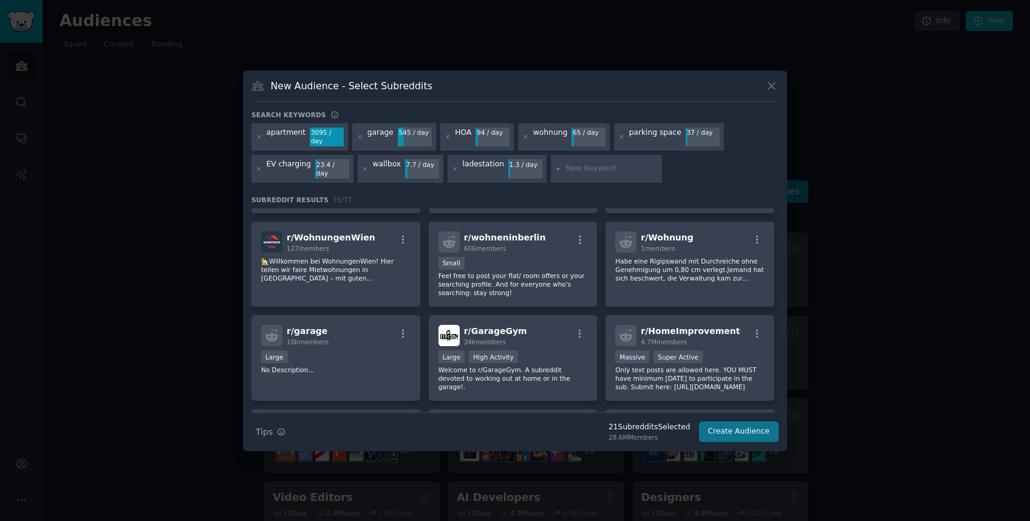
click at [746, 427] on button "Create Audience" at bounding box center [739, 432] width 80 height 21
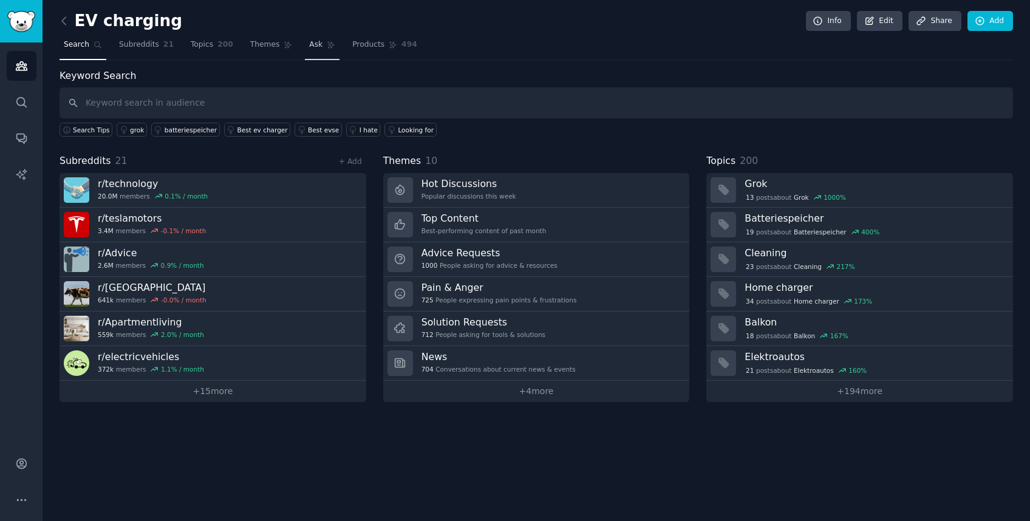
click at [327, 48] on icon at bounding box center [331, 45] width 9 height 9
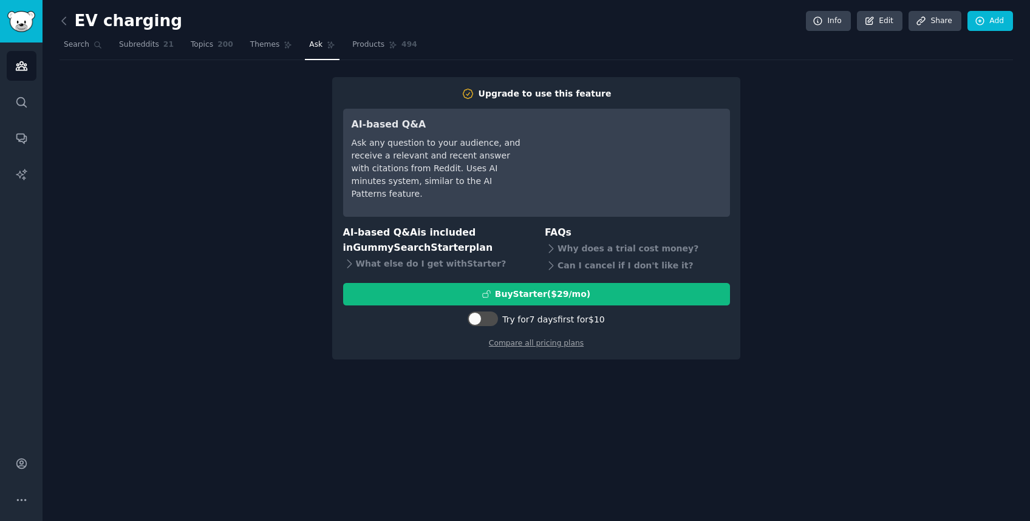
click at [180, 38] on nav "Search Subreddits 21 Topics 200 Themes Ask Products 494" at bounding box center [537, 47] width 954 height 25
click at [140, 44] on span "Subreddits" at bounding box center [139, 44] width 40 height 11
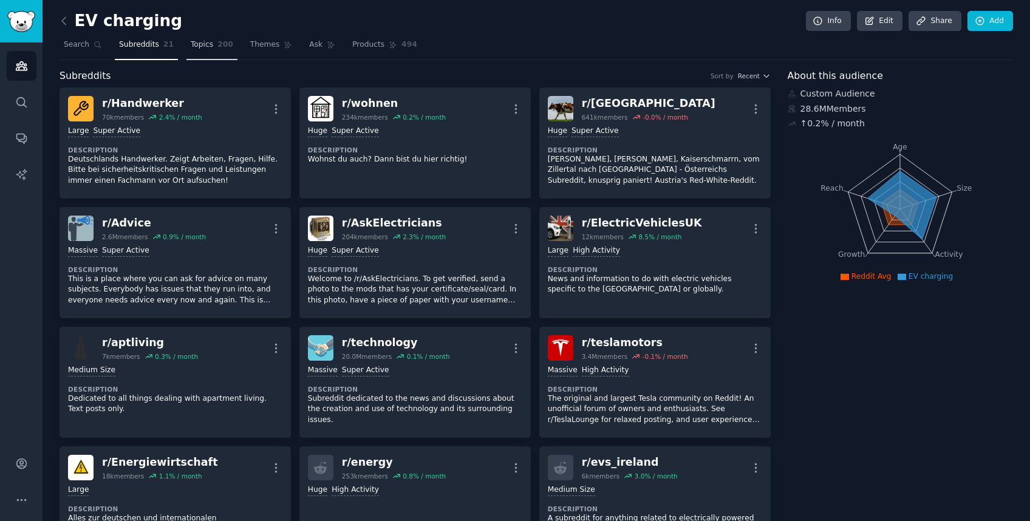
click at [217, 44] on span "200" at bounding box center [225, 44] width 16 height 11
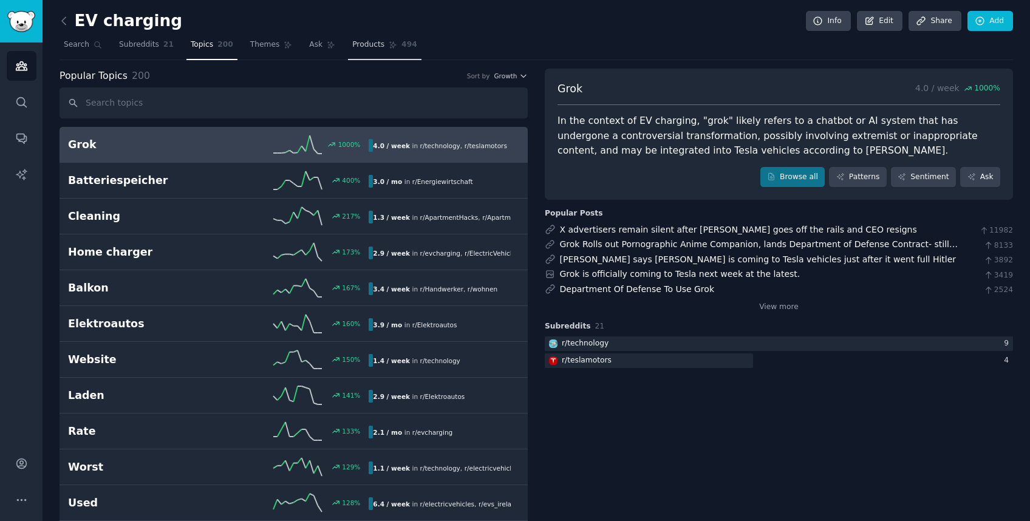
click at [360, 47] on span "Products" at bounding box center [368, 44] width 32 height 11
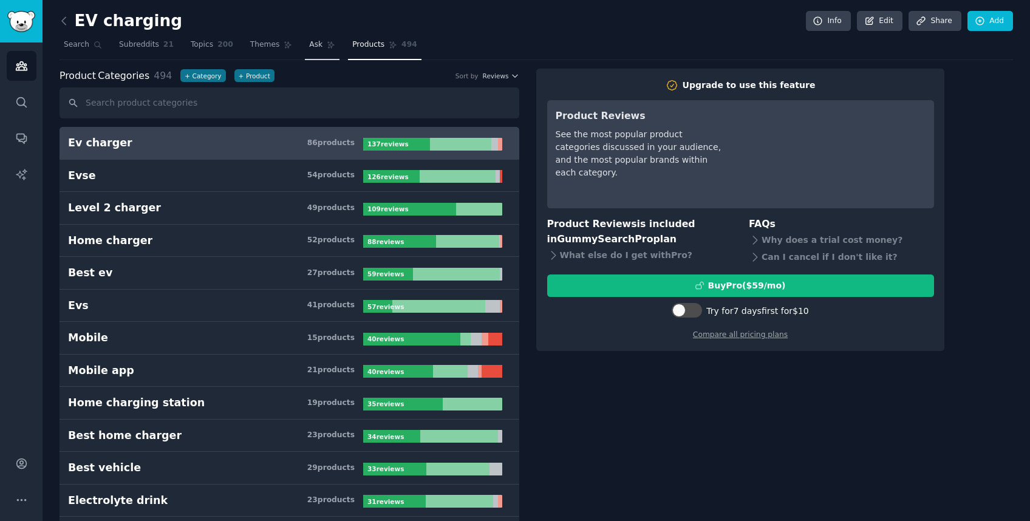
click at [318, 44] on span "Ask" at bounding box center [315, 44] width 13 height 11
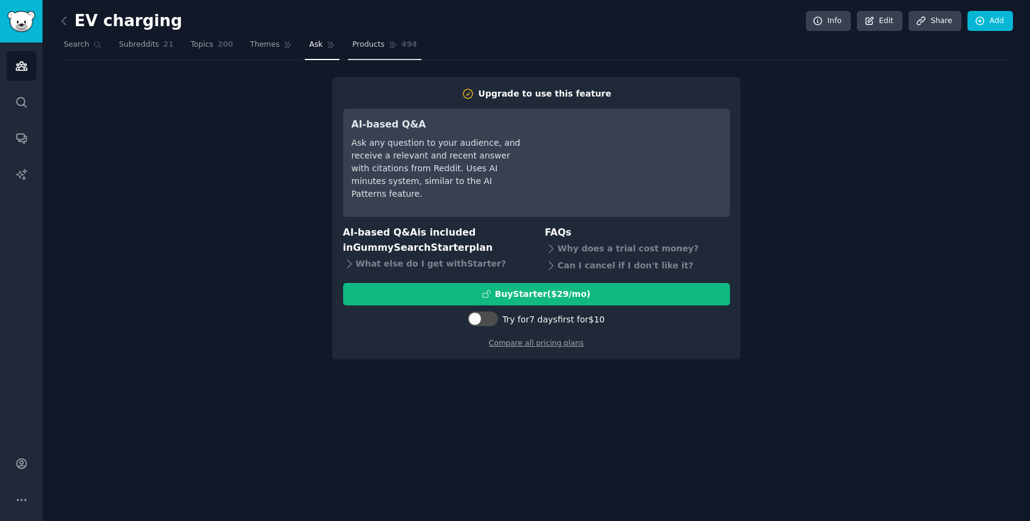
click at [363, 42] on span "Products" at bounding box center [368, 44] width 32 height 11
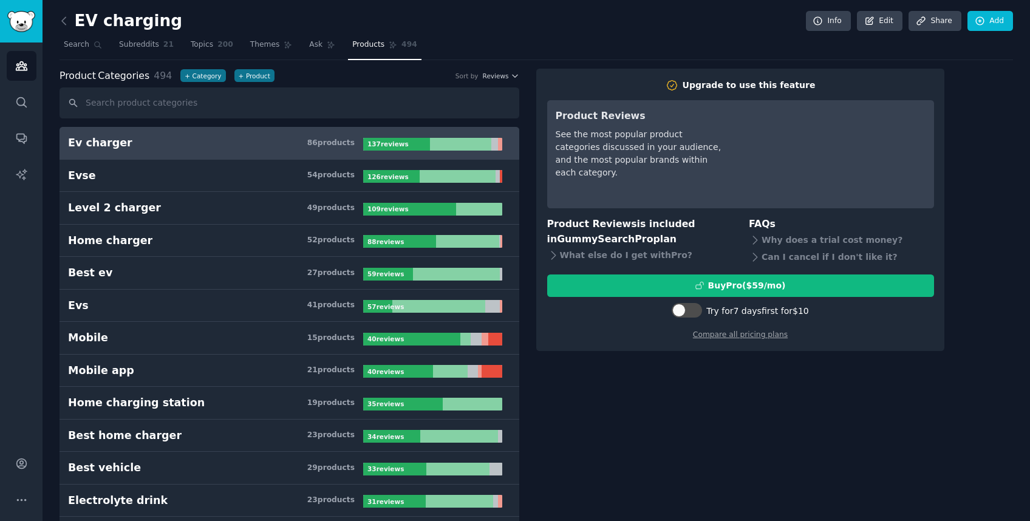
click at [295, 43] on nav "Search Subreddits 21 Topics 200 Themes Ask Products 494" at bounding box center [537, 47] width 954 height 25
click at [309, 44] on span "Ask" at bounding box center [315, 44] width 13 height 11
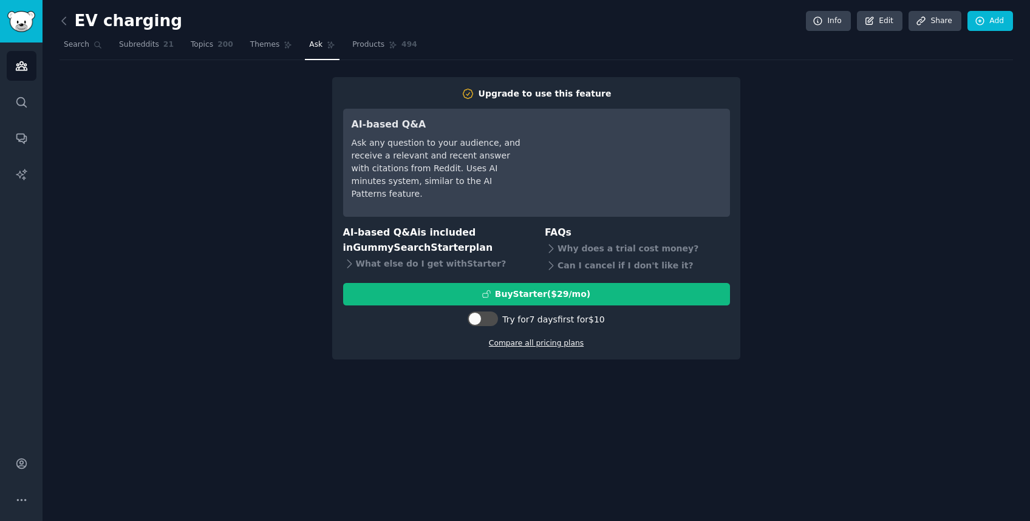
click at [539, 342] on link "Compare all pricing plans" at bounding box center [536, 343] width 95 height 9
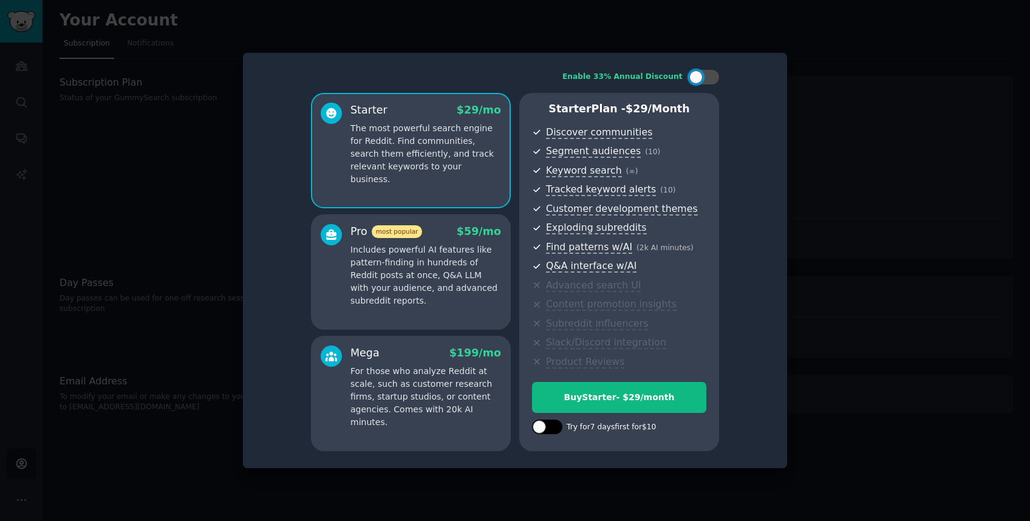
click at [551, 428] on div at bounding box center [547, 427] width 30 height 15
checkbox input "true"
click at [458, 370] on p "For those who analyze Reddit at scale, such as customer research firms, startup…" at bounding box center [425, 397] width 151 height 64
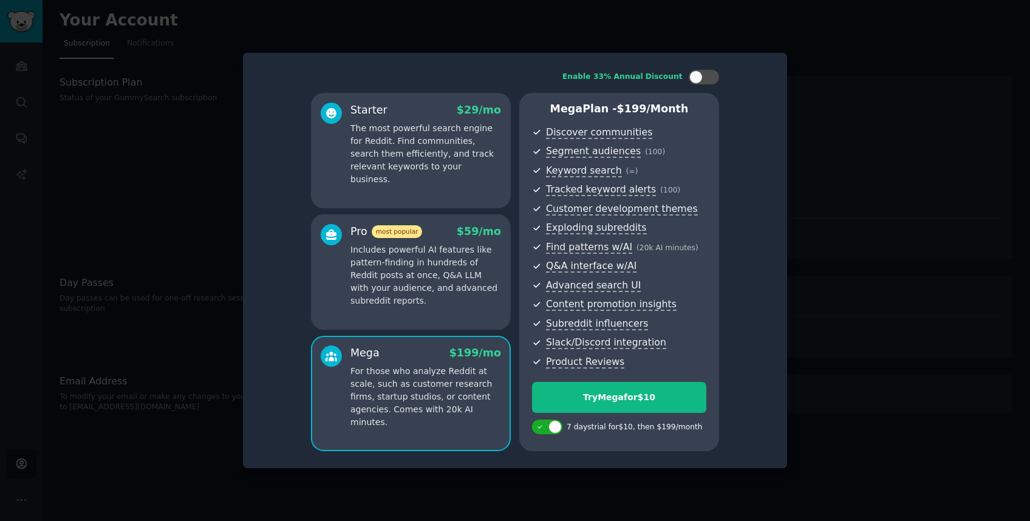
click at [459, 307] on p "Includes powerful AI features like pattern-finding in hundreds of Reddit posts …" at bounding box center [425, 276] width 151 height 64
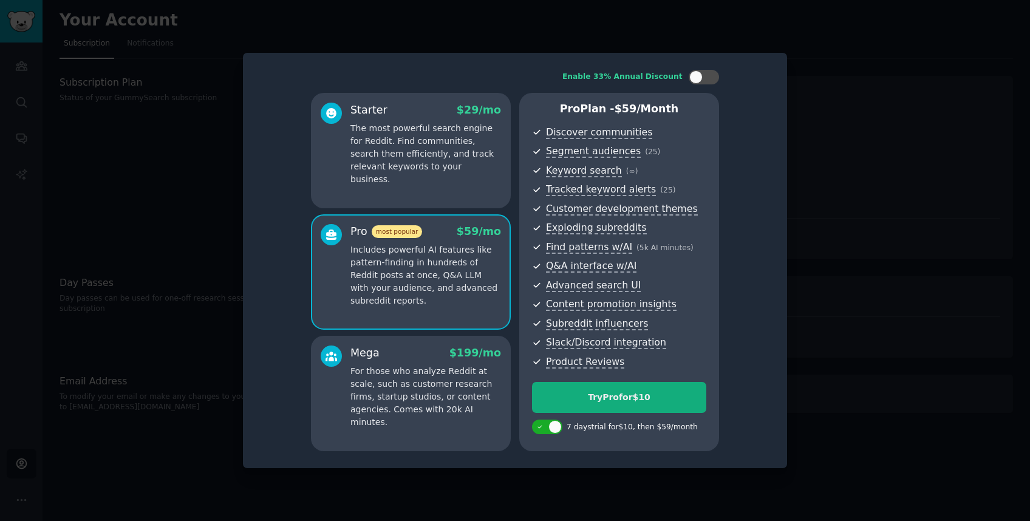
click at [662, 399] on div "Try Pro for $10" at bounding box center [619, 397] width 173 height 13
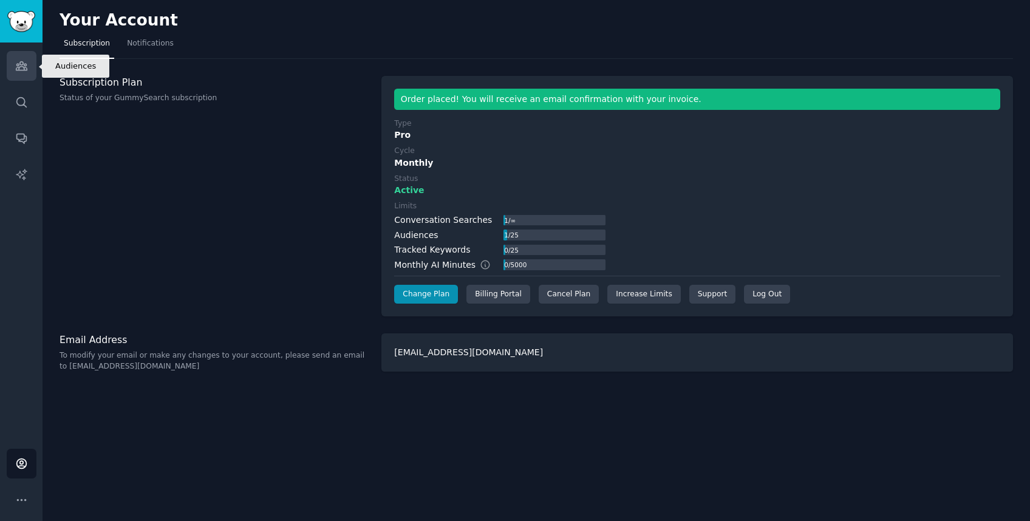
click at [24, 68] on icon "Sidebar" at bounding box center [21, 66] width 11 height 9
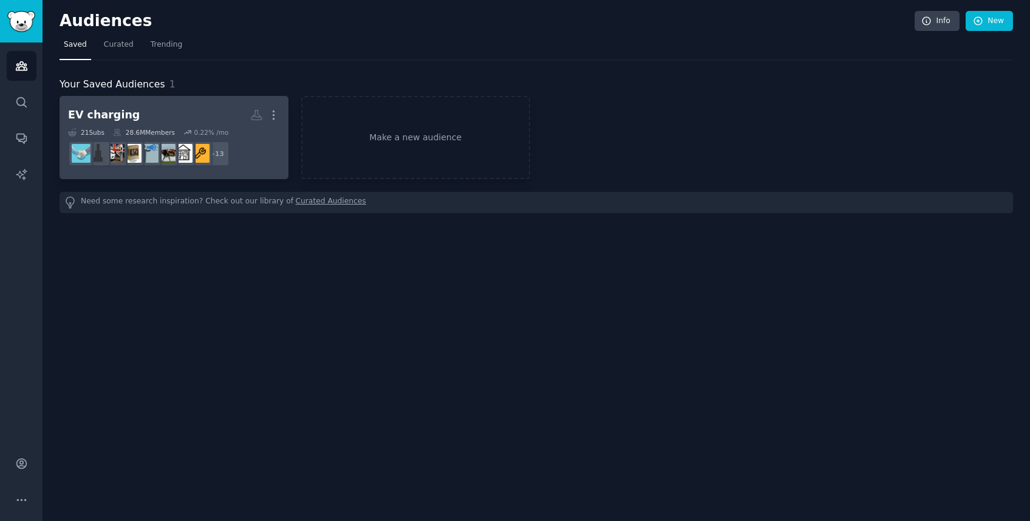
click at [197, 115] on h2 "EV charging More" at bounding box center [174, 114] width 212 height 21
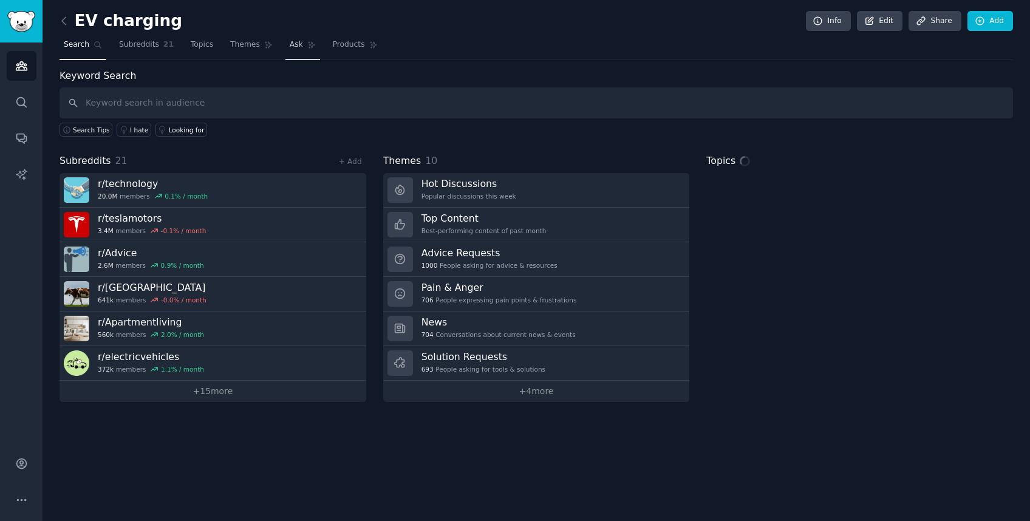
click at [306, 44] on link "Ask" at bounding box center [302, 47] width 35 height 25
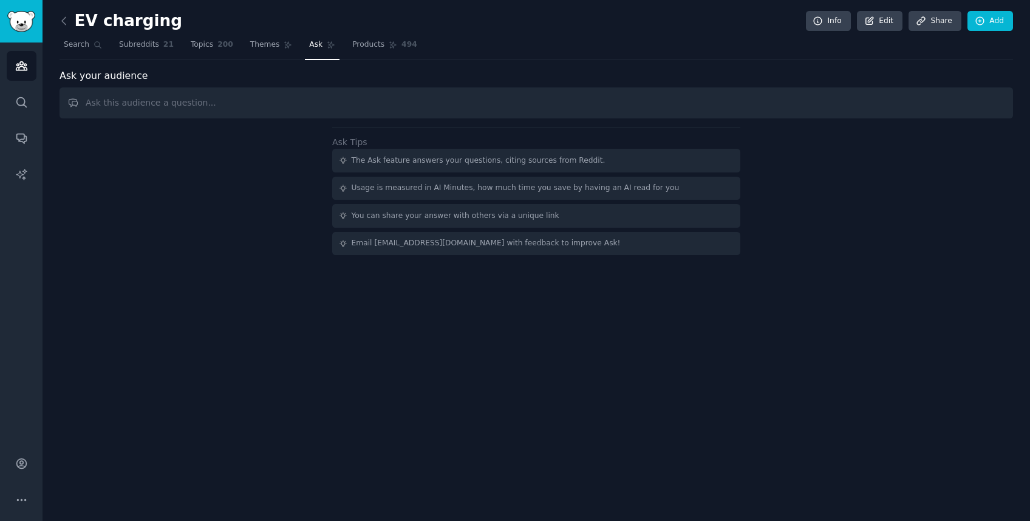
click at [336, 100] on input "text" at bounding box center [537, 102] width 954 height 31
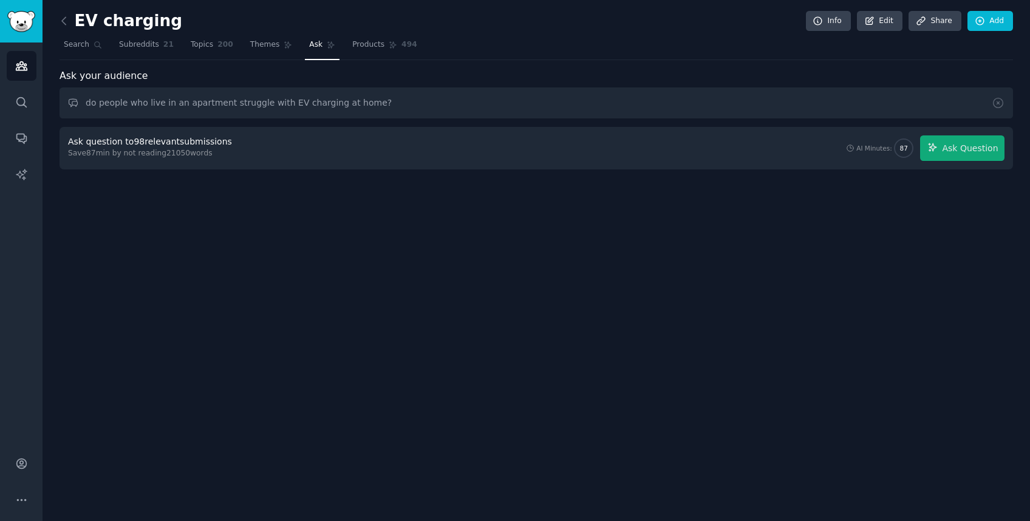
click at [145, 163] on div "Ask question to 98 relevant submissions Save 87 min by not reading 21050 words …" at bounding box center [537, 148] width 954 height 43
click at [256, 101] on input "do people who live in an apartment struggle with EV charging at home?" at bounding box center [537, 102] width 954 height 31
click at [425, 106] on input "do people who live in an apartment struggle with EV charging at home?" at bounding box center [537, 102] width 954 height 31
click at [948, 144] on span "Ask Question" at bounding box center [970, 148] width 56 height 13
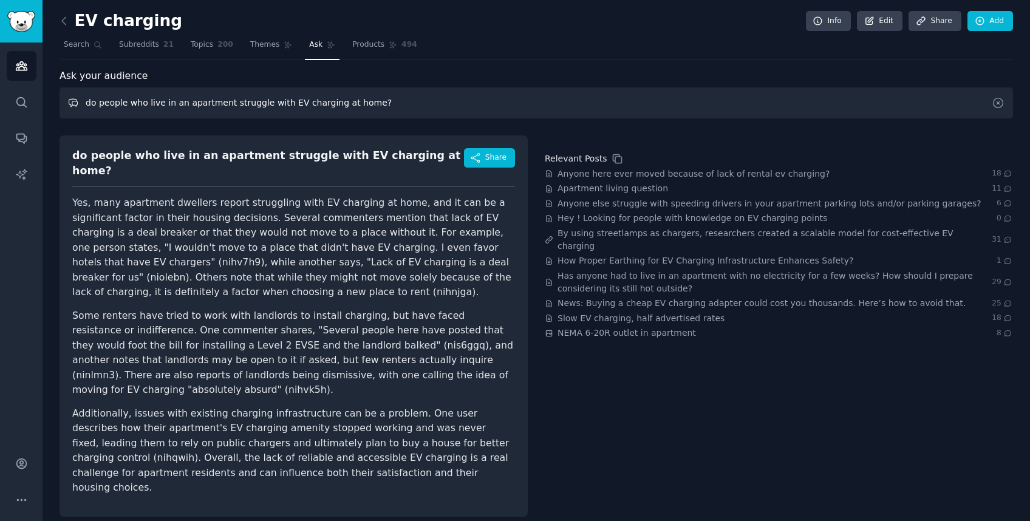
click at [141, 101] on input "do people who live in an apartment struggle with EV charging at home?" at bounding box center [537, 102] width 954 height 31
click at [217, 101] on input "do people who live in an apartment struggle with EV charging at home?" at bounding box center [537, 102] width 954 height 31
click at [120, 105] on input "do people who live in an apartment struggle with EV charging at home?" at bounding box center [537, 102] width 954 height 31
click at [87, 104] on input "do people who live in an apartment struggle with EV charging at home?" at bounding box center [537, 102] width 954 height 31
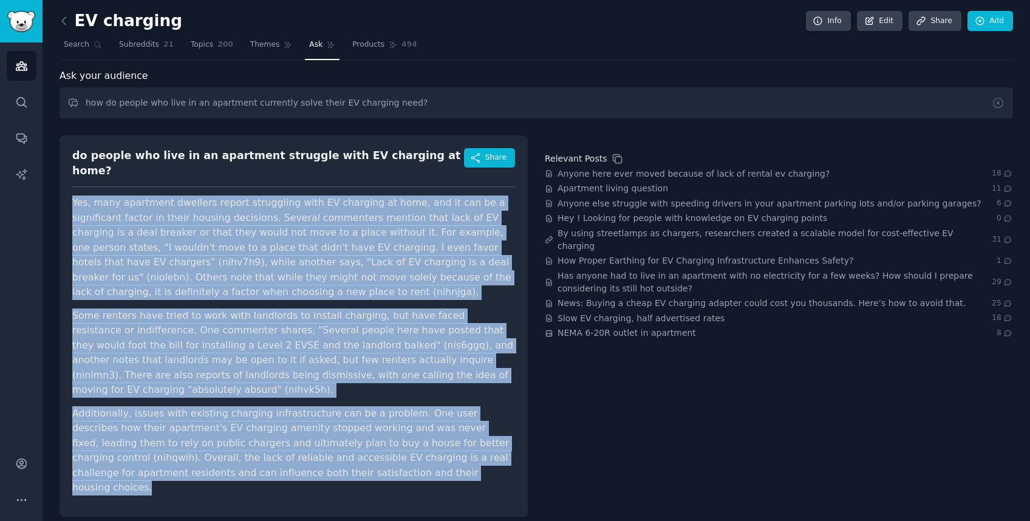
drag, startPoint x: 332, startPoint y: 447, endPoint x: 65, endPoint y: 185, distance: 374.1
click at [65, 185] on div "do people who live in an apartment struggle with EV charging at home? Share Yes…" at bounding box center [294, 325] width 468 height 381
copy article "Yes, many apartment dwellers report struggling with EV charging at home, and it…"
click at [474, 108] on input "how do people who live in an apartment currently solve their EV charging need?" at bounding box center [537, 102] width 954 height 31
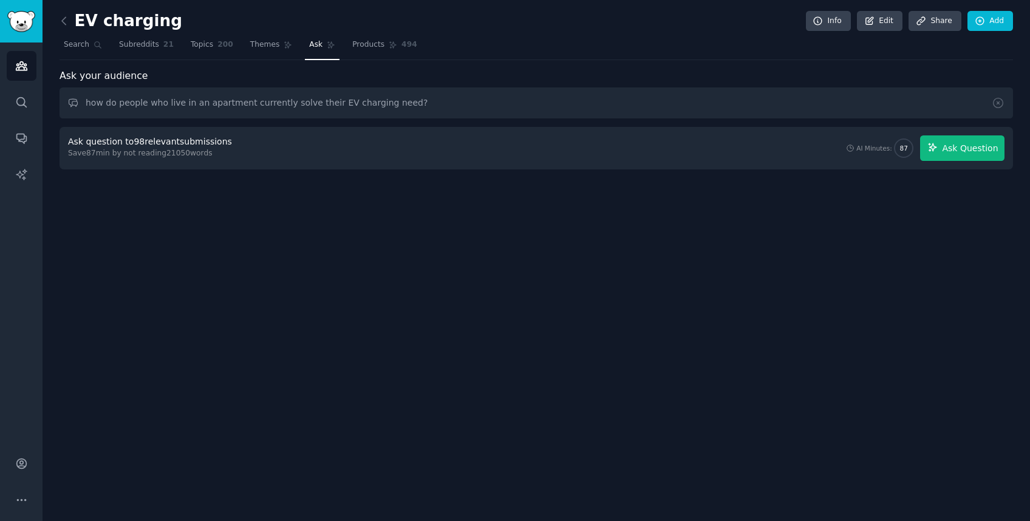
click at [938, 151] on icon "button" at bounding box center [932, 147] width 11 height 11
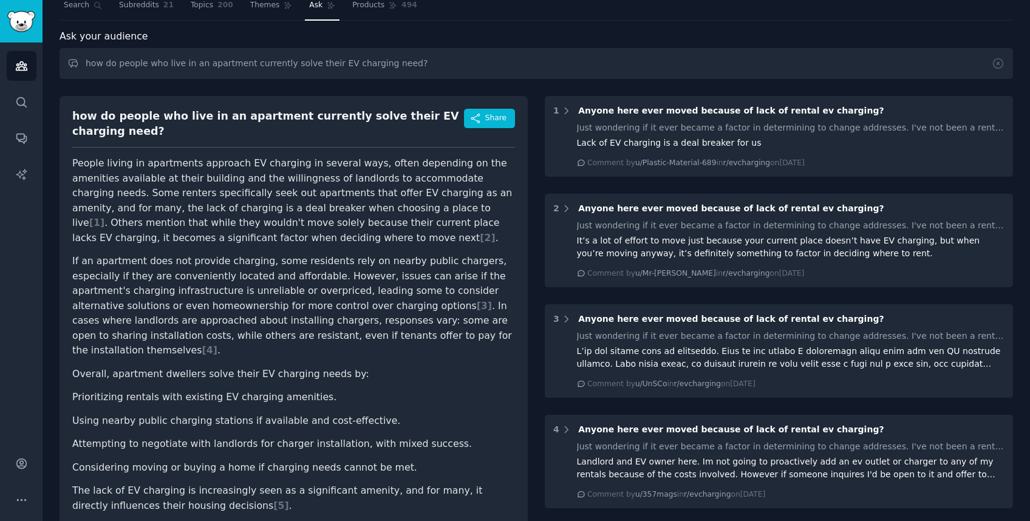
scroll to position [55, 0]
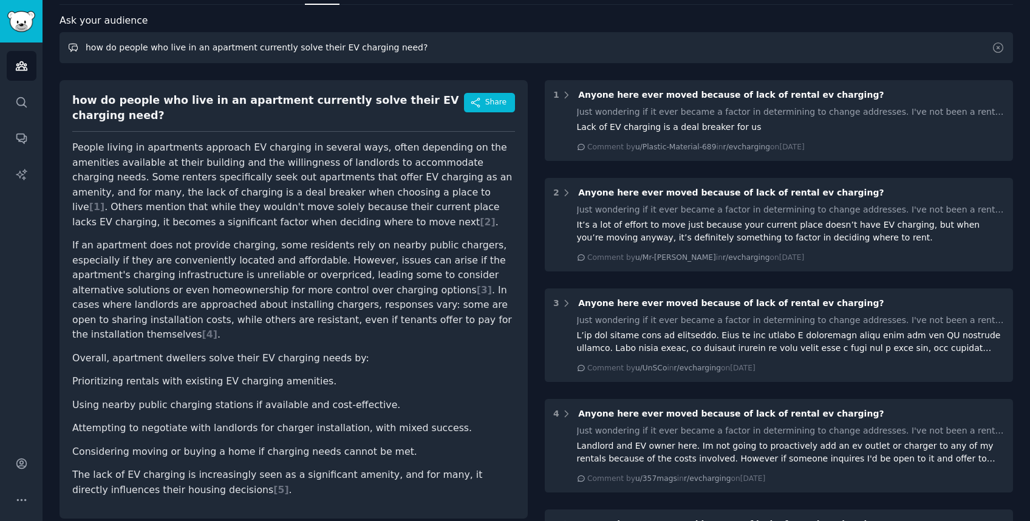
click at [151, 48] on input "how do people who live in an apartment currently solve their EV charging need?" at bounding box center [537, 47] width 954 height 31
click at [98, 43] on input "how do people who live in an apartment currently solve their EV charging need?" at bounding box center [537, 47] width 954 height 31
click at [100, 43] on input "how do people who live in an apartment currently solve their EV charging need?" at bounding box center [537, 47] width 954 height 31
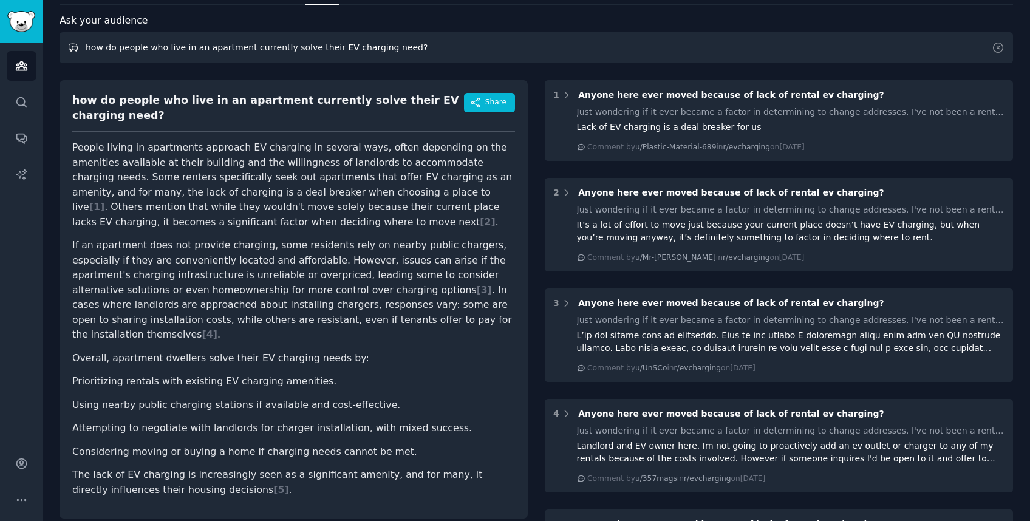
click at [100, 43] on input "how do people who live in an apartment currently solve their EV charging need?" at bounding box center [537, 47] width 954 height 31
click at [98, 43] on input "how do people who live in an apartment currently solve their EV charging need?" at bounding box center [537, 47] width 954 height 31
drag, startPoint x: 246, startPoint y: 47, endPoint x: 531, endPoint y: 49, distance: 284.9
click at [531, 49] on input "what do people who live in an apartment currently solve their EV charging need?" at bounding box center [537, 47] width 954 height 31
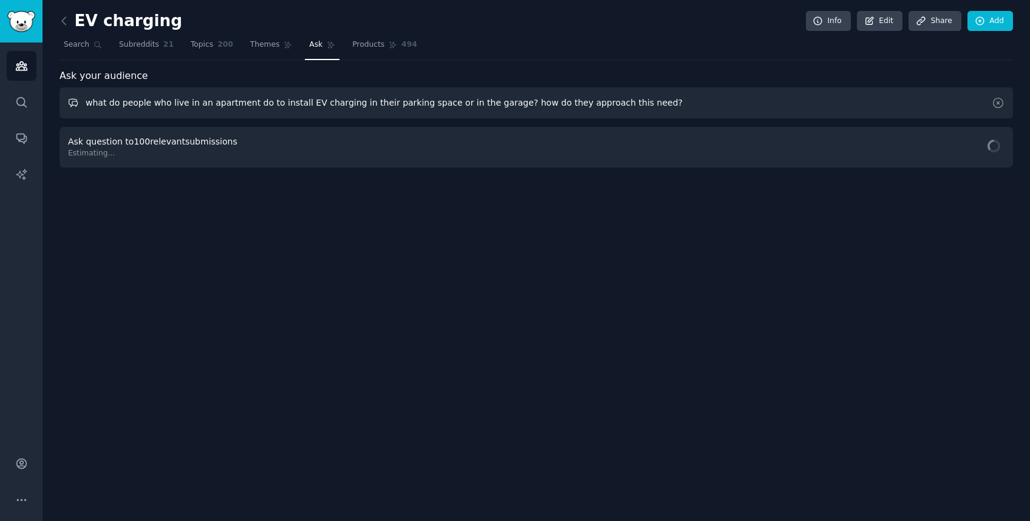
scroll to position [0, 0]
click at [719, 101] on input "what do people who live in an apartment do to install EV charging in their park…" at bounding box center [537, 102] width 954 height 31
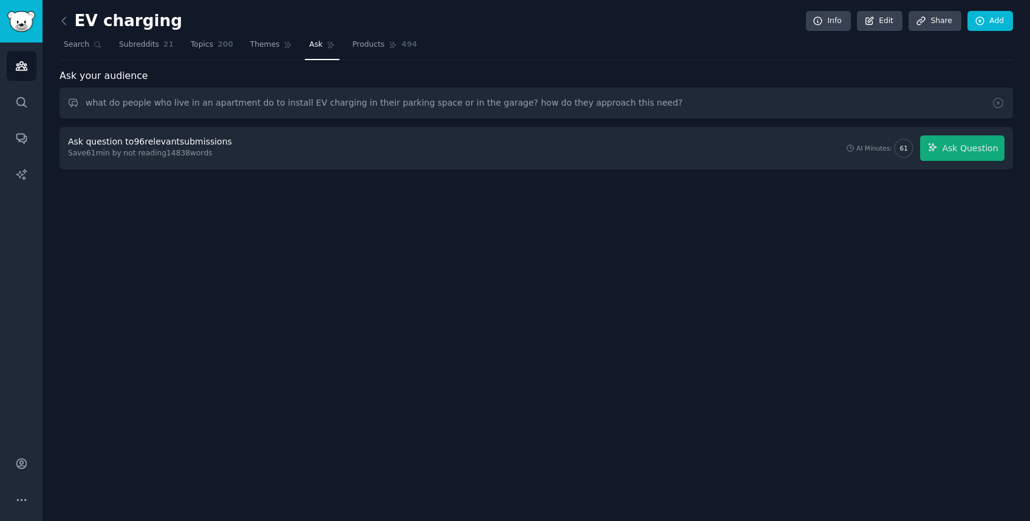
click at [988, 163] on div "Ask question to 96 relevant submissions Save 61 min by not reading 14838 words …" at bounding box center [537, 148] width 954 height 43
click at [982, 155] on button "Ask Question" at bounding box center [962, 148] width 84 height 26
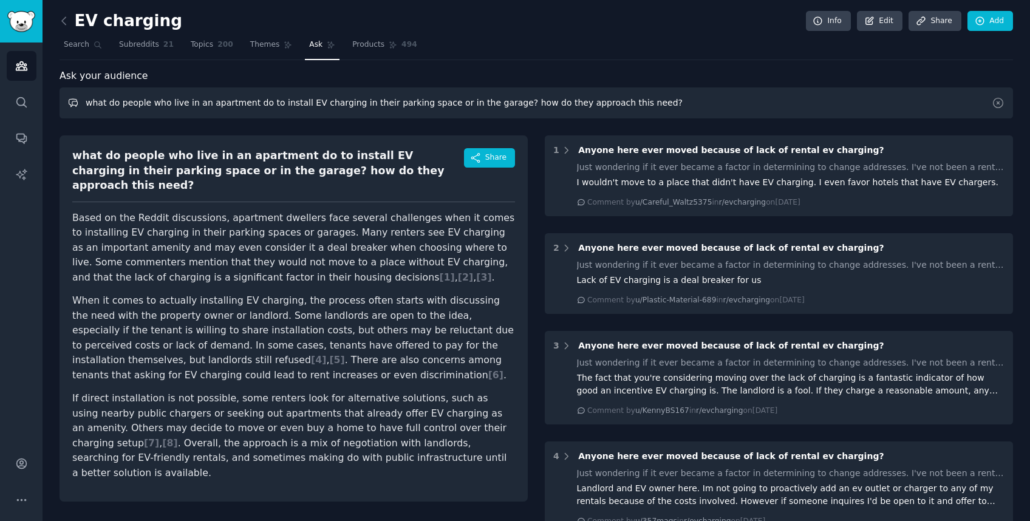
click at [319, 95] on input "what do people who live in an apartment do to install EV charging in their park…" at bounding box center [537, 102] width 954 height 31
click at [319, 98] on input "what do people who live in an apartment do to install EV charging in their park…" at bounding box center [537, 102] width 954 height 31
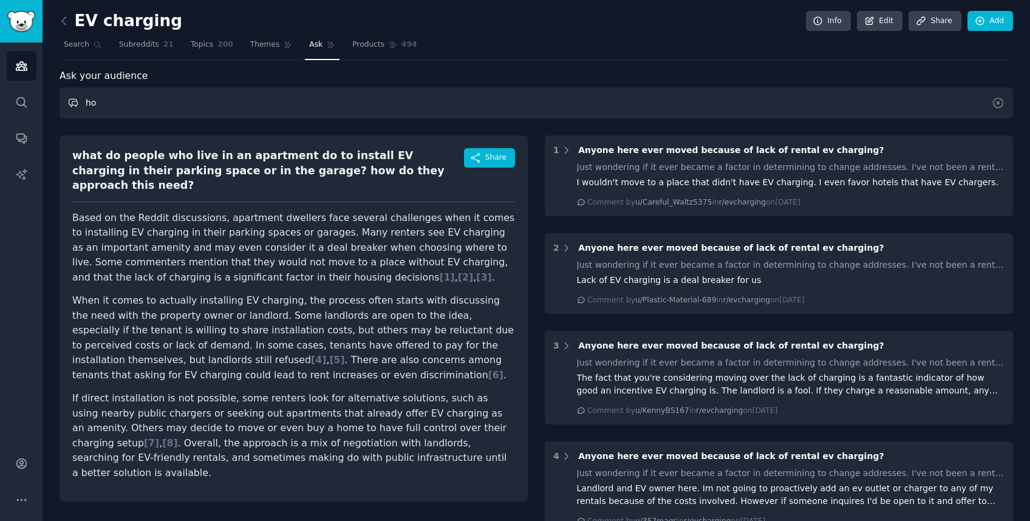
type input "h"
click at [733, 87] on input "text" at bounding box center [537, 102] width 954 height 31
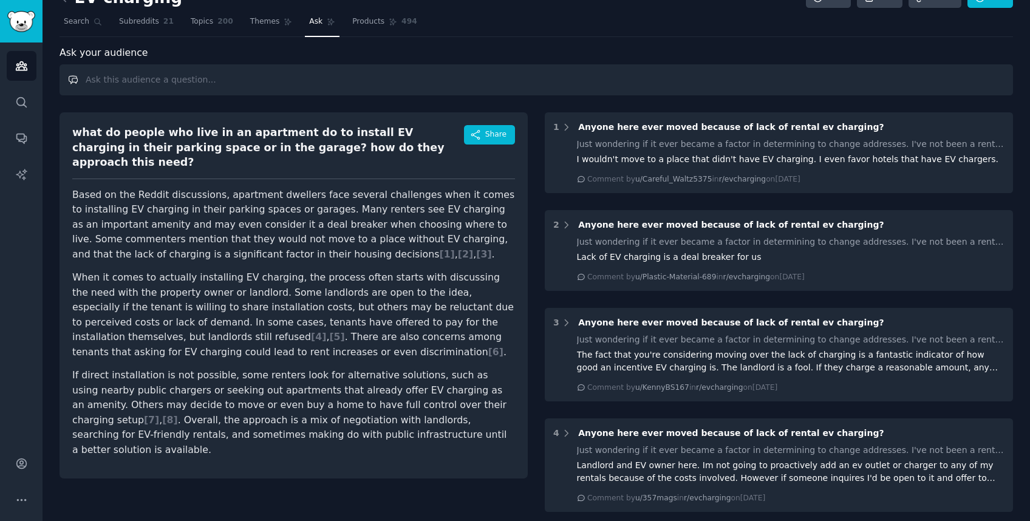
scroll to position [31, 0]
